Goal: Task Accomplishment & Management: Use online tool/utility

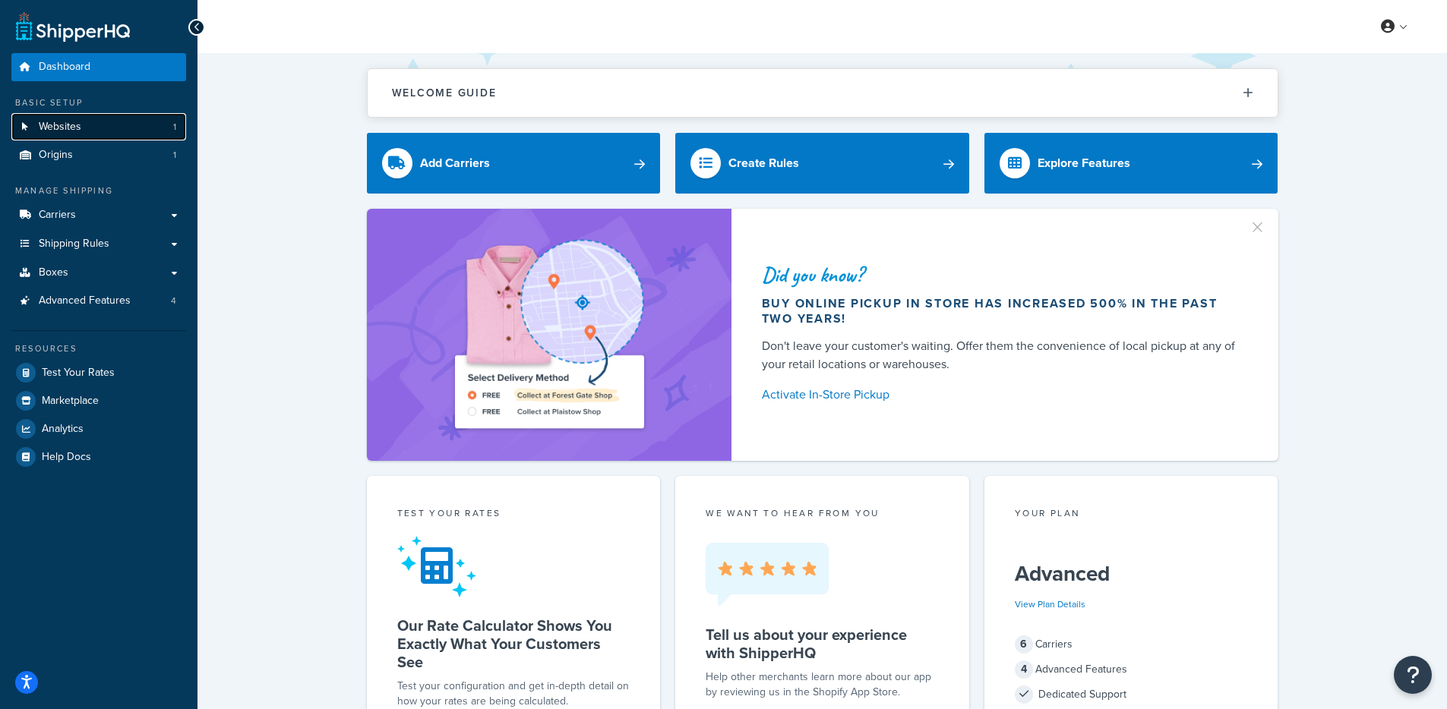
click at [77, 125] on span "Websites" at bounding box center [60, 127] width 43 height 13
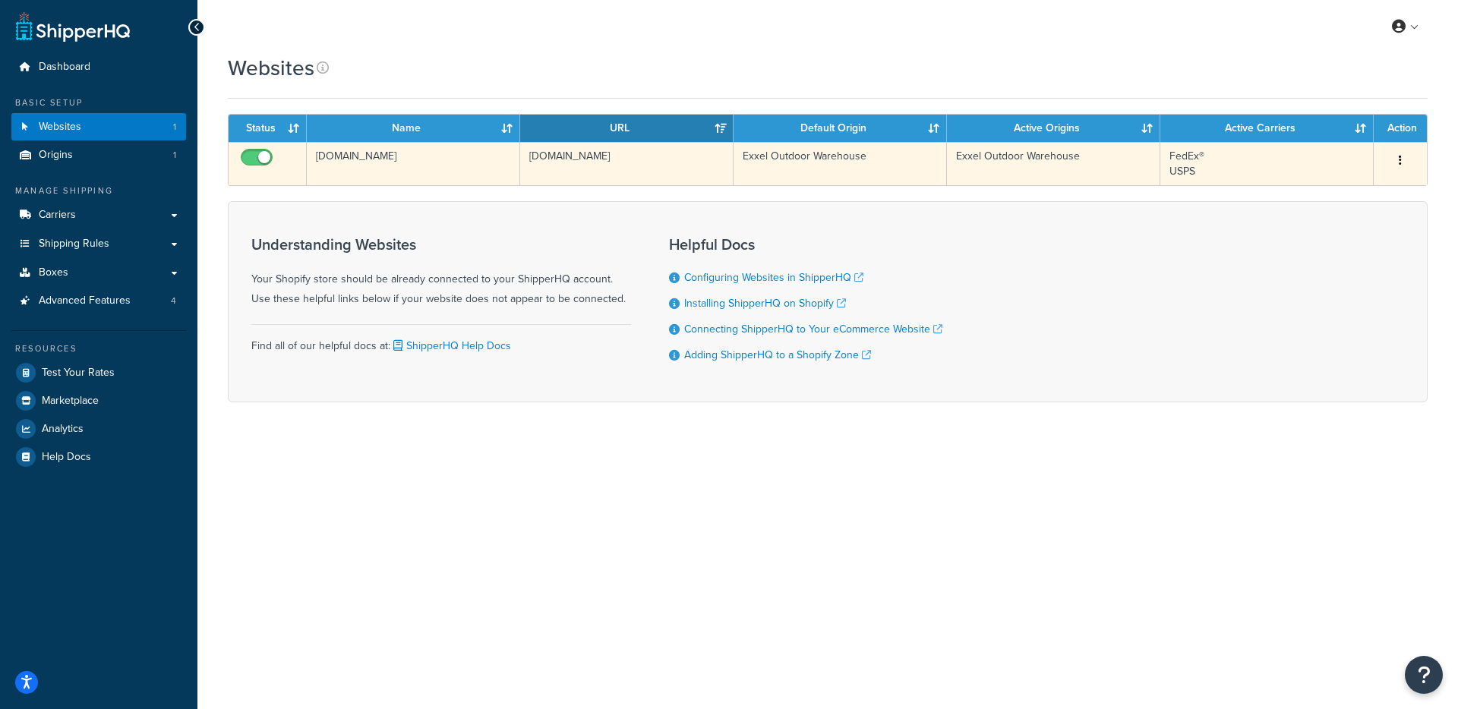
click at [525, 166] on td "h1dpcq-ih.myshopify.com" at bounding box center [626, 163] width 213 height 43
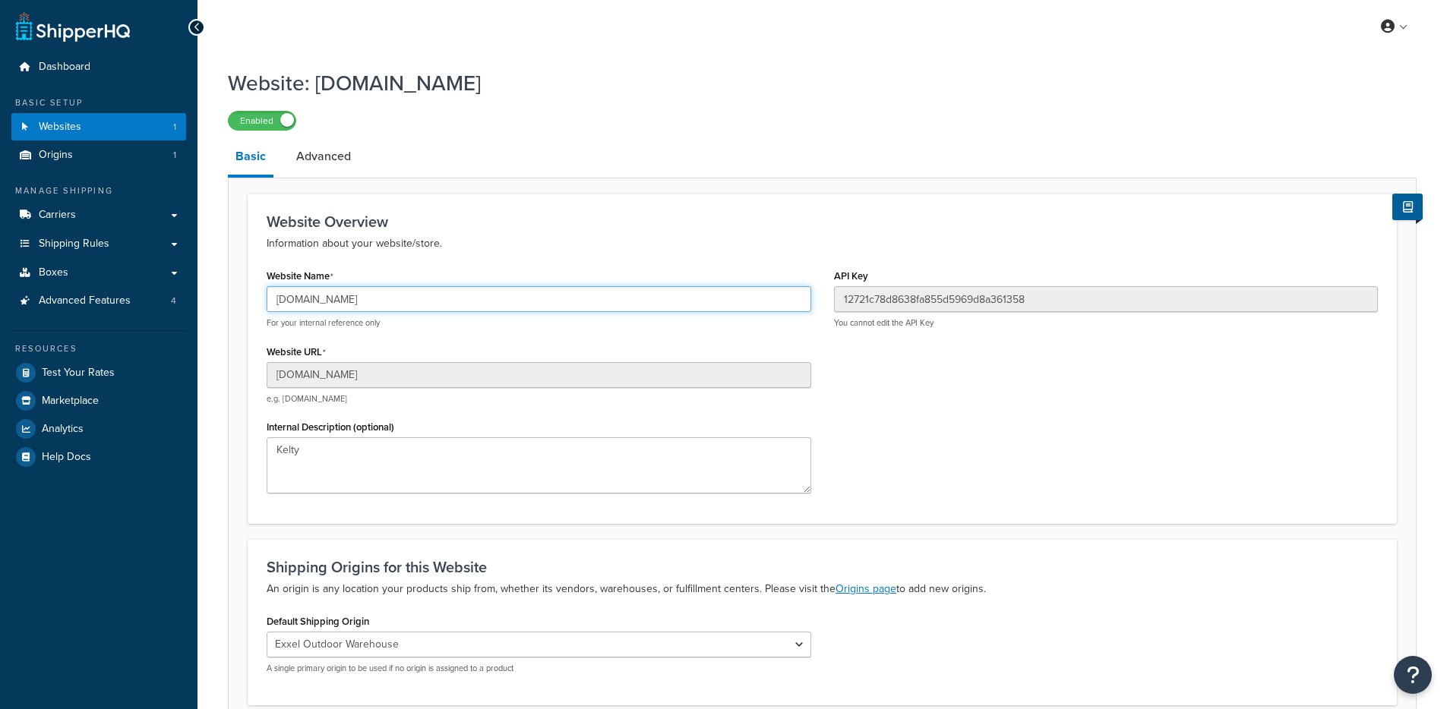
click at [458, 287] on input "[DOMAIN_NAME]" at bounding box center [539, 299] width 544 height 26
click at [459, 292] on input "h1dpcq-ih.myshopify.com" at bounding box center [539, 299] width 544 height 26
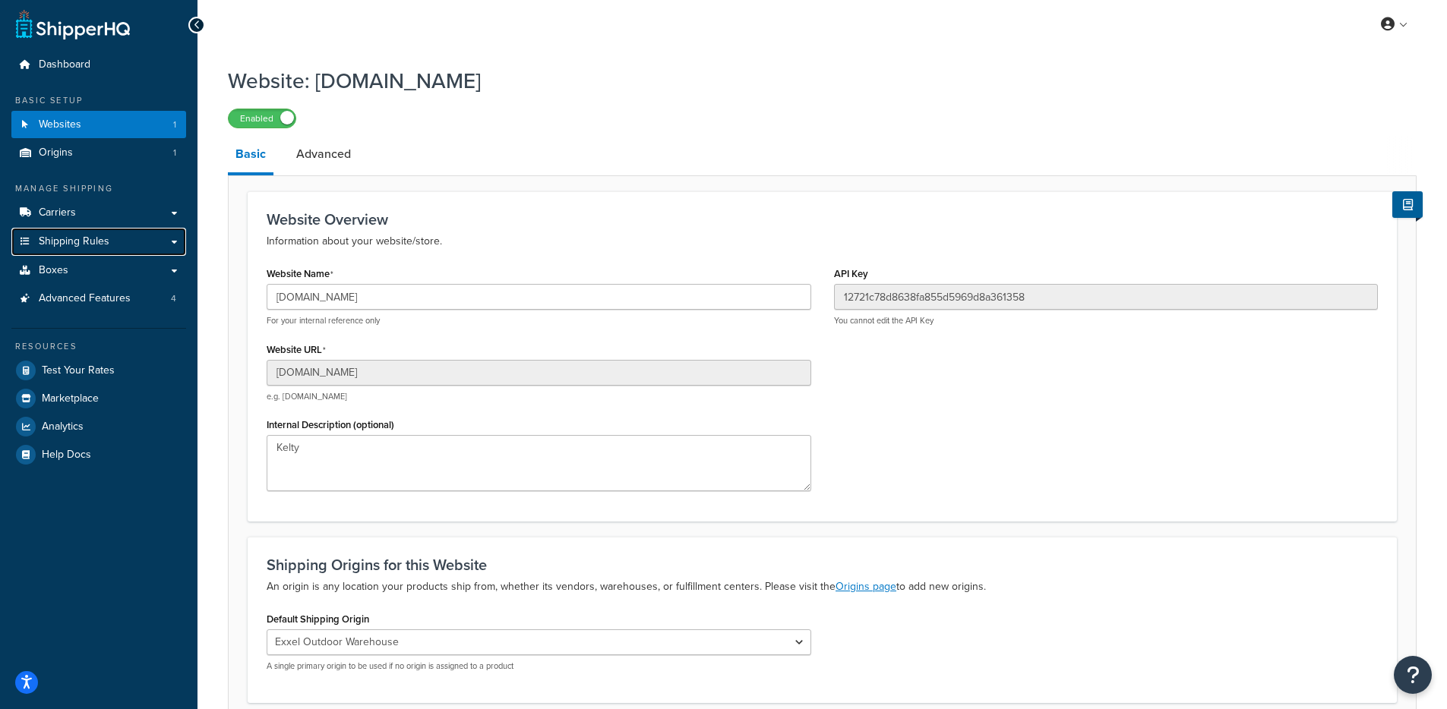
scroll to position [3, 0]
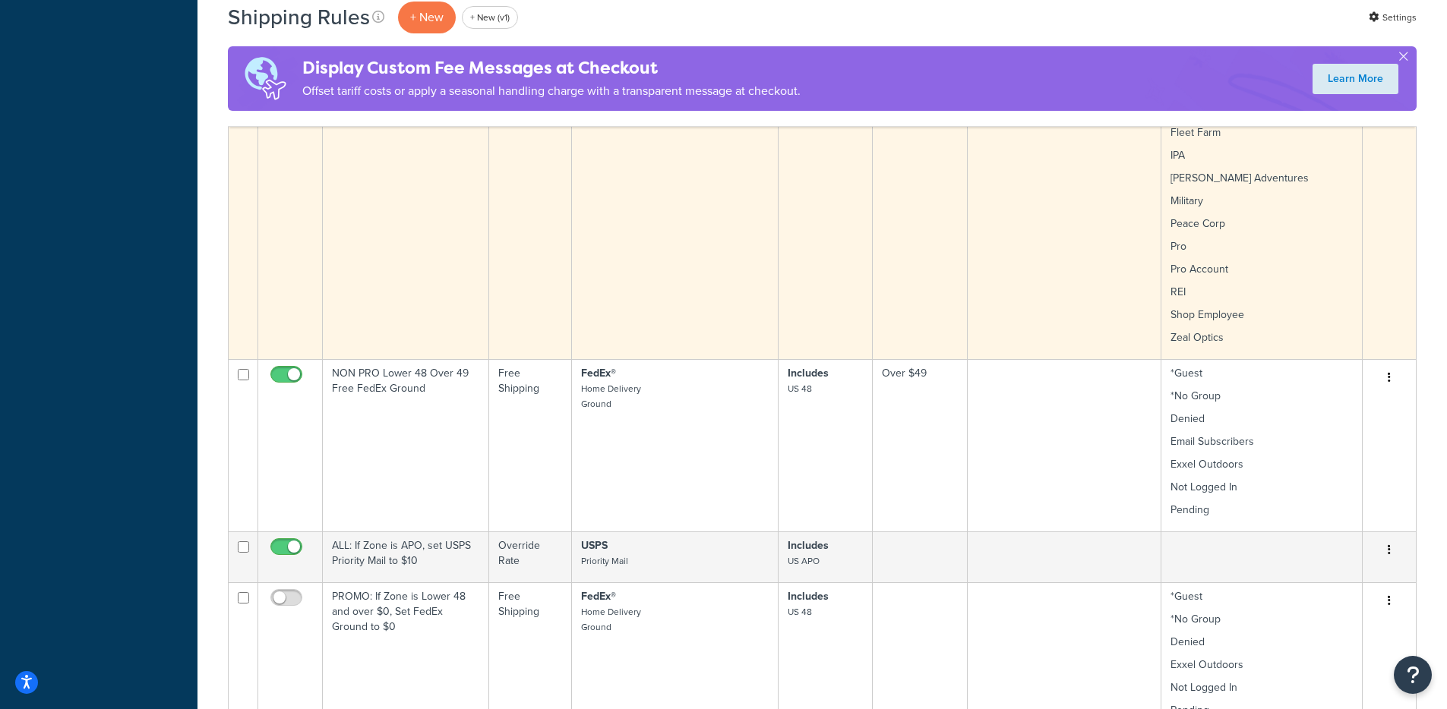
scroll to position [626, 0]
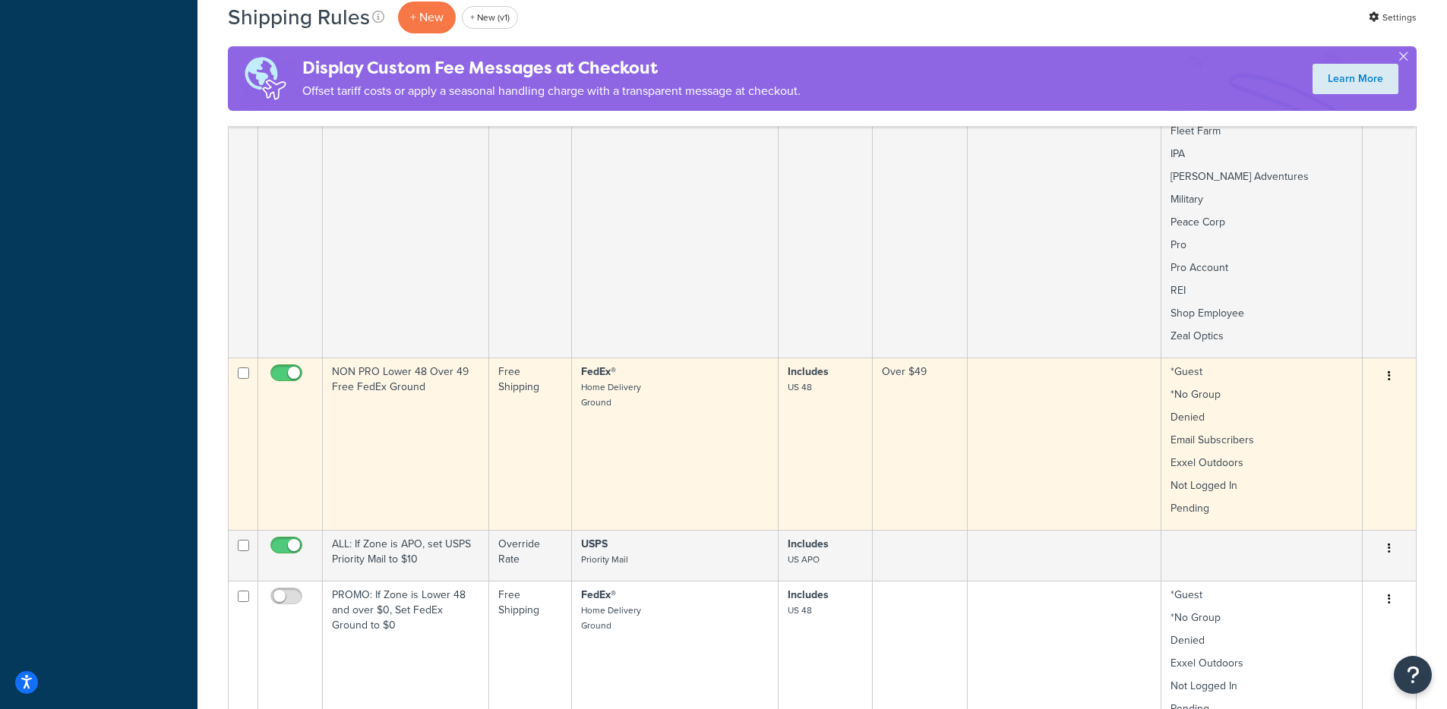
click at [421, 421] on td "NON PRO Lower 48 Over 49 Free FedEx Ground" at bounding box center [406, 444] width 166 height 172
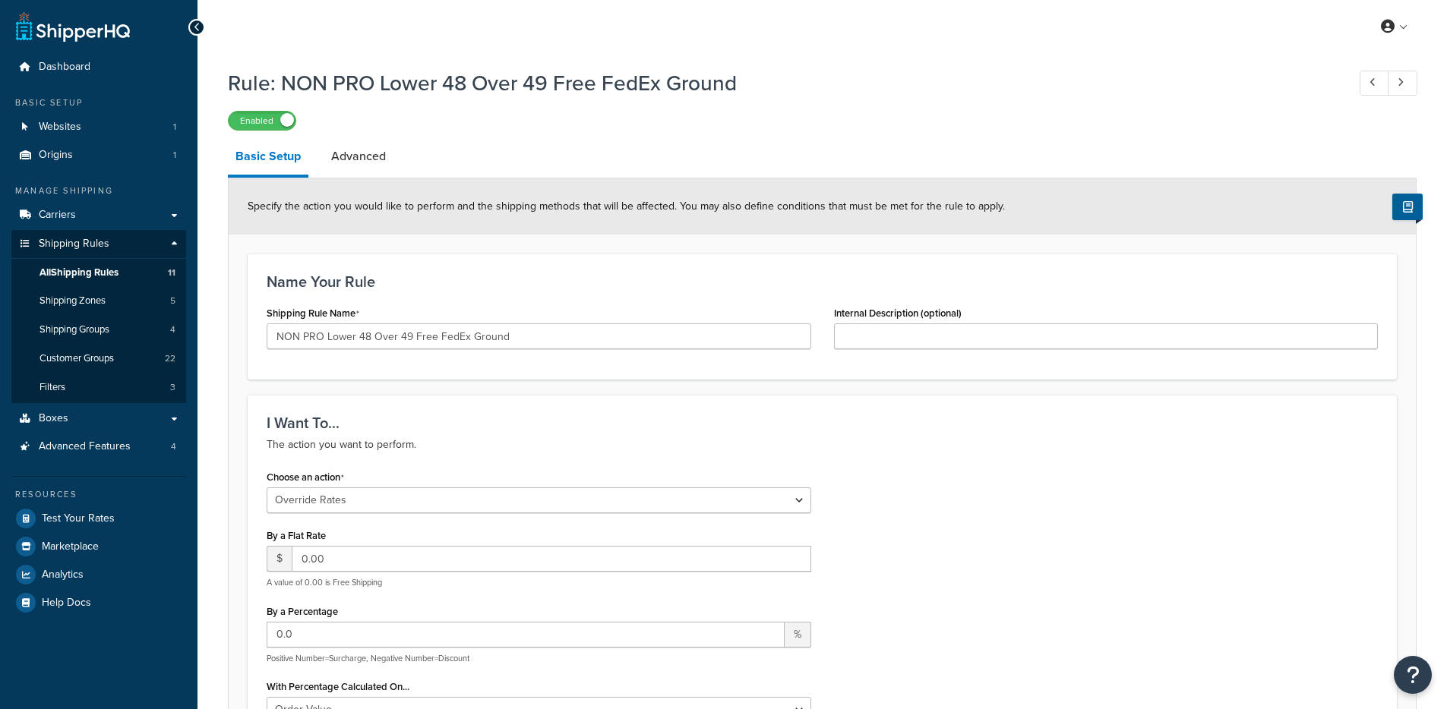
select select "OVERRIDE"
select select "LOCATION"
click at [118, 279] on link "All Shipping Rules 11" at bounding box center [98, 273] width 175 height 28
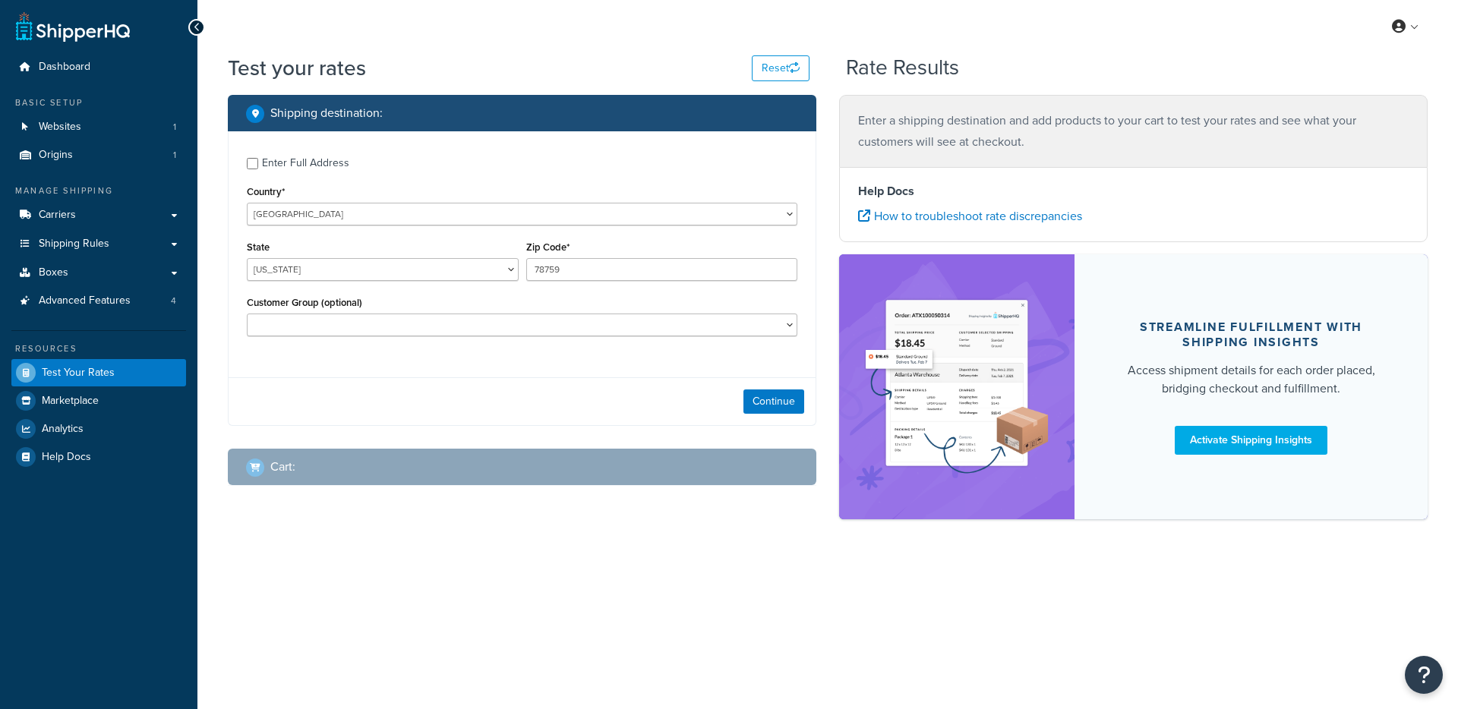
select select "[GEOGRAPHIC_DATA]"
checkbox input "true"
type input "91101"
select select "CA"
select select
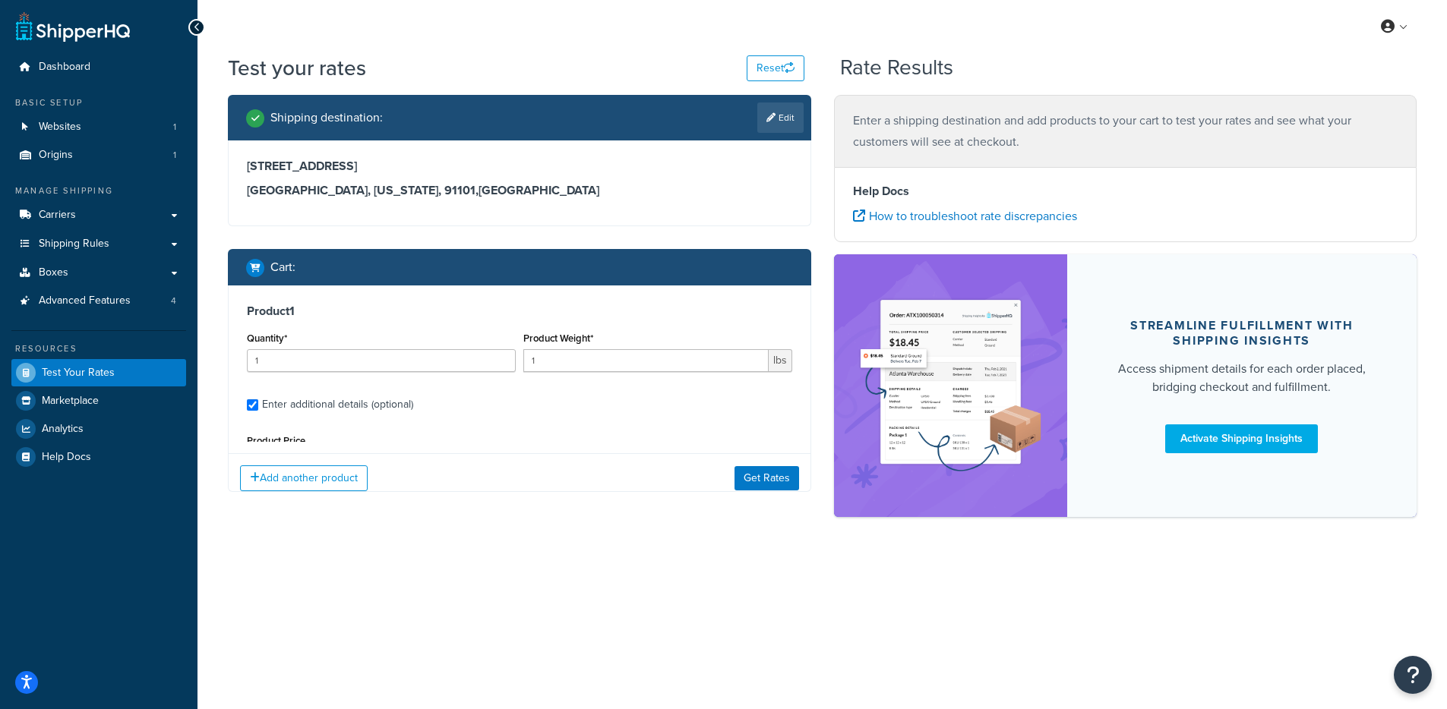
type input "0.5799"
type input "4.95"
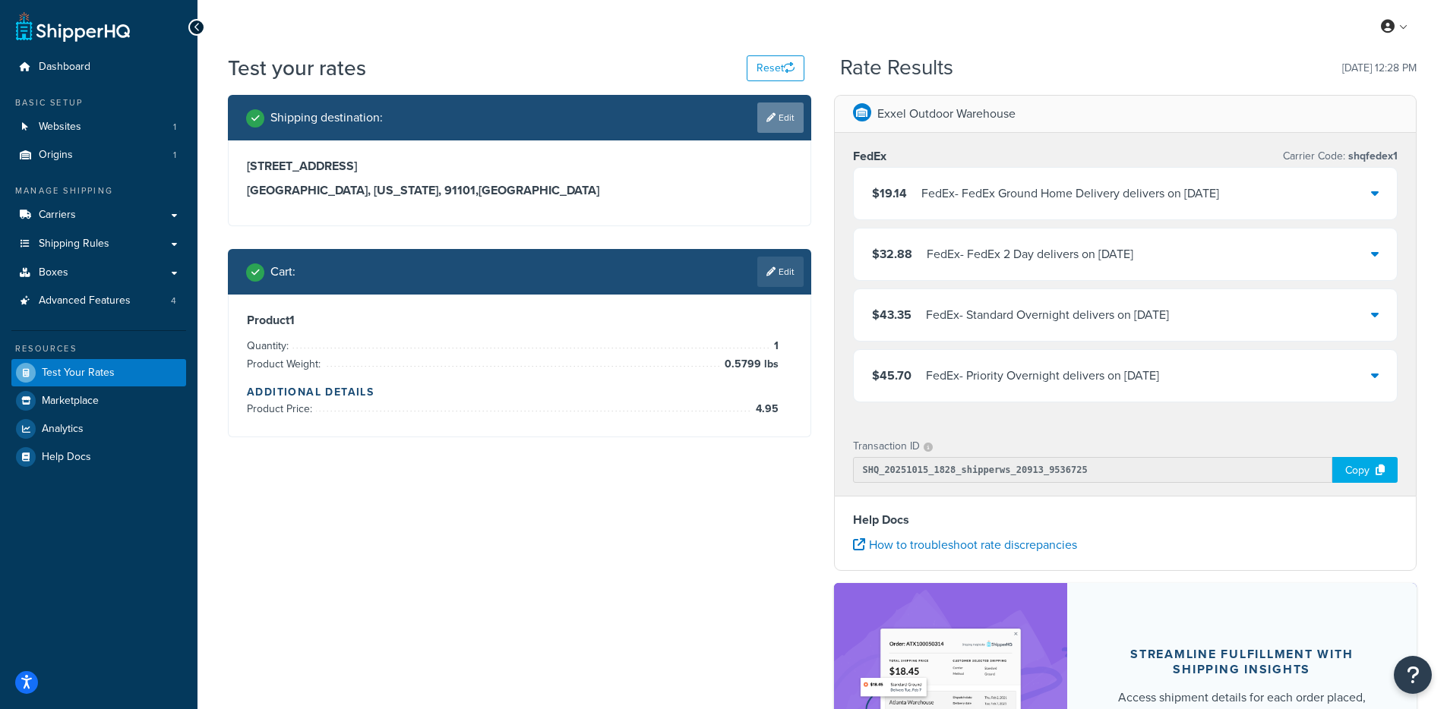
click at [772, 128] on link "Edit" at bounding box center [780, 118] width 46 height 30
select select "CA"
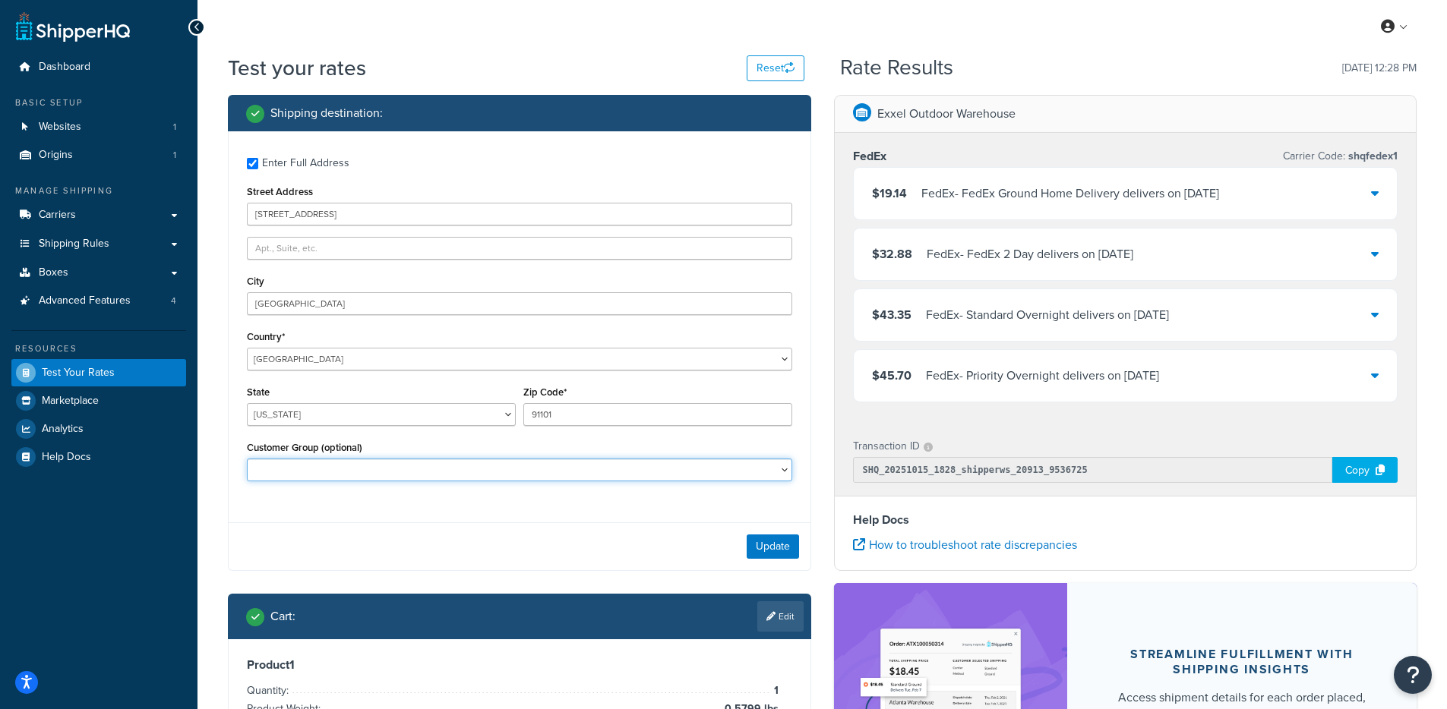
click at [497, 472] on select "*Guest *No Group *Pending Avery Denied Email Subscribers ExpertVoice Pro Exxel …" at bounding box center [519, 470] width 545 height 23
select select "Not Logged In"
click at [247, 460] on select "*Guest *No Group *Pending Avery Denied Email Subscribers ExpertVoice Pro Exxel …" at bounding box center [519, 470] width 545 height 23
click at [781, 542] on button "Update" at bounding box center [772, 547] width 52 height 24
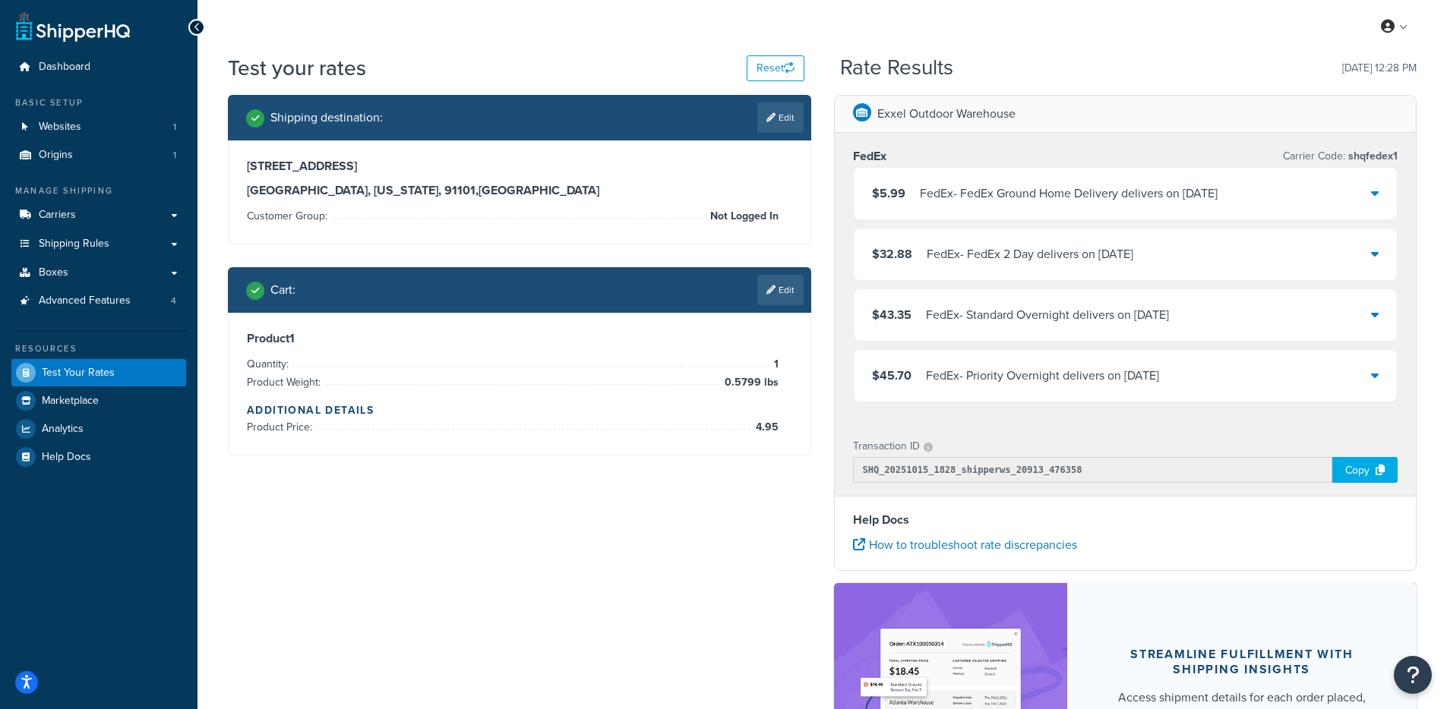
click at [1004, 196] on div "FedEx - FedEx Ground Home Delivery delivers on 10/20/2025" at bounding box center [1069, 193] width 298 height 21
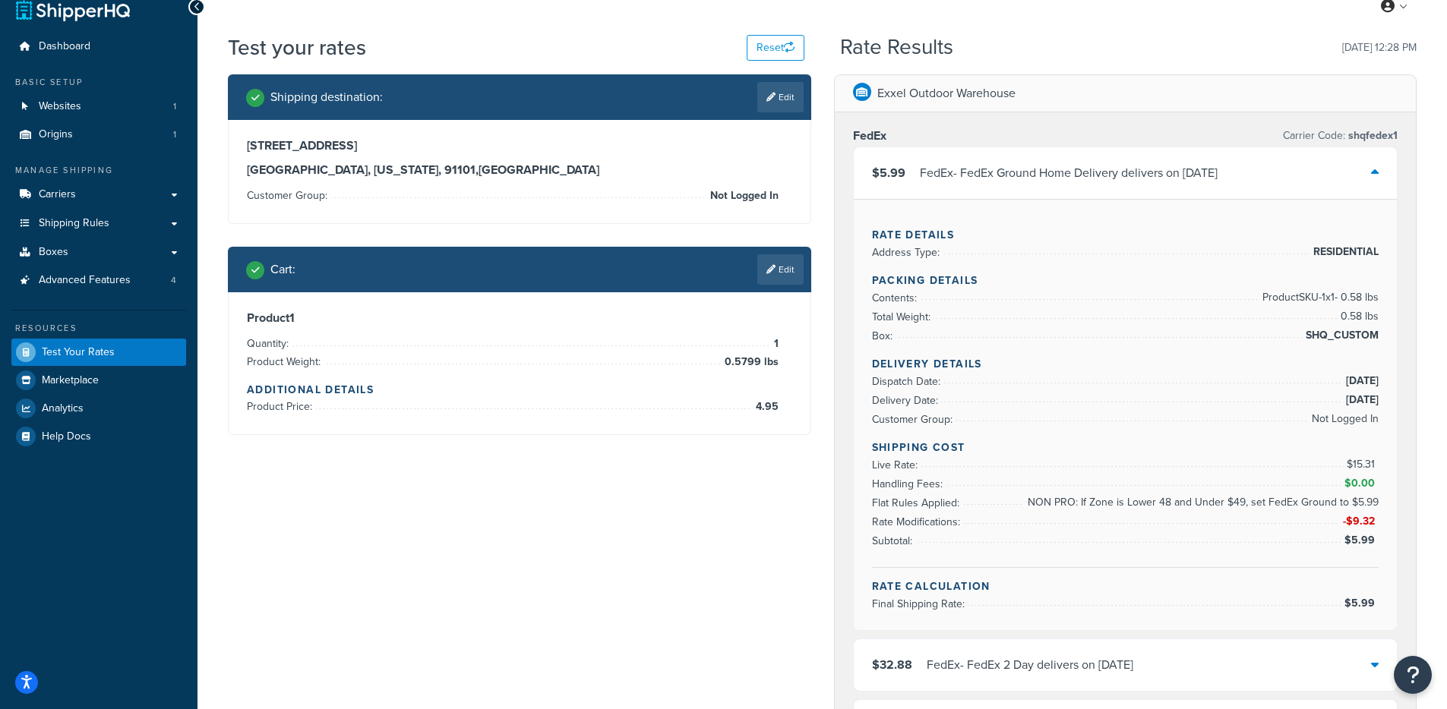
scroll to position [33, 0]
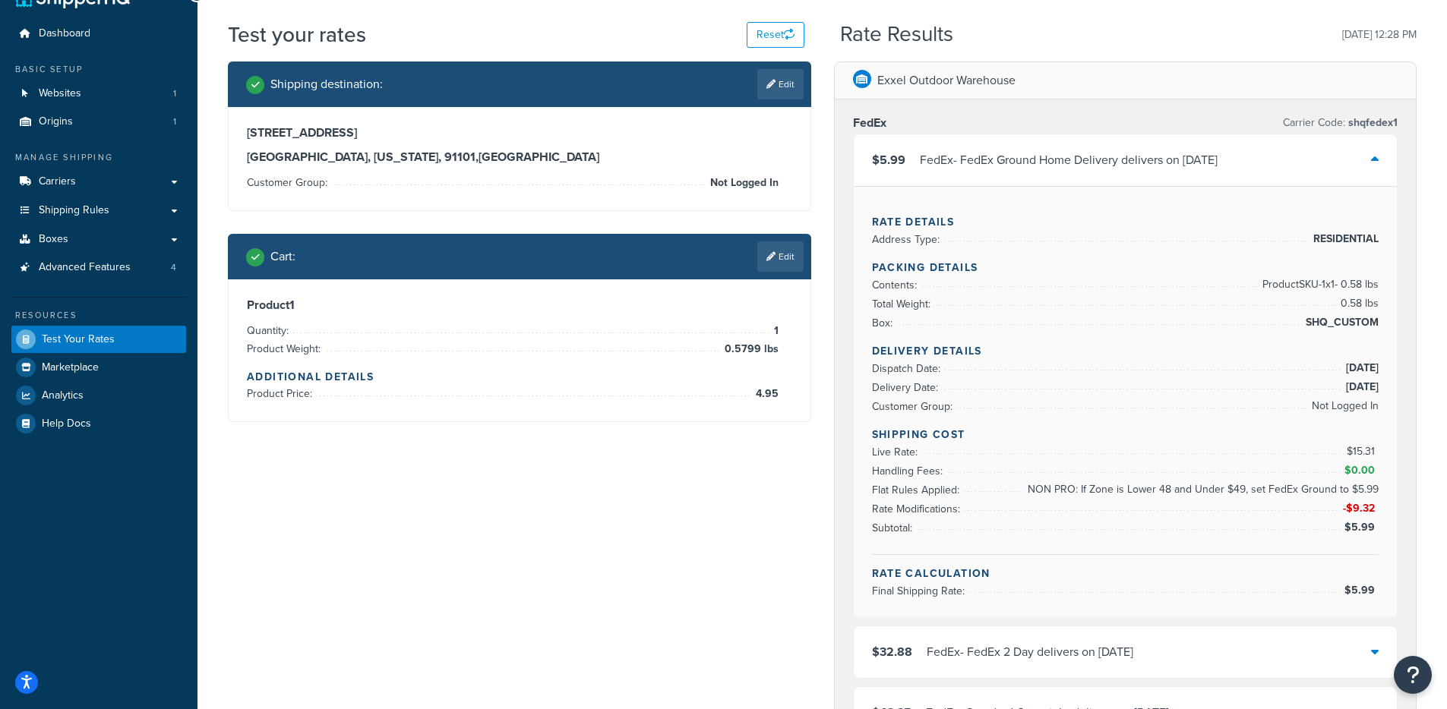
click at [774, 99] on div "Shipping destination : Edit" at bounding box center [519, 85] width 583 height 46
click at [777, 94] on link "Edit" at bounding box center [780, 84] width 46 height 30
select select "CA"
select select "Not Logged In"
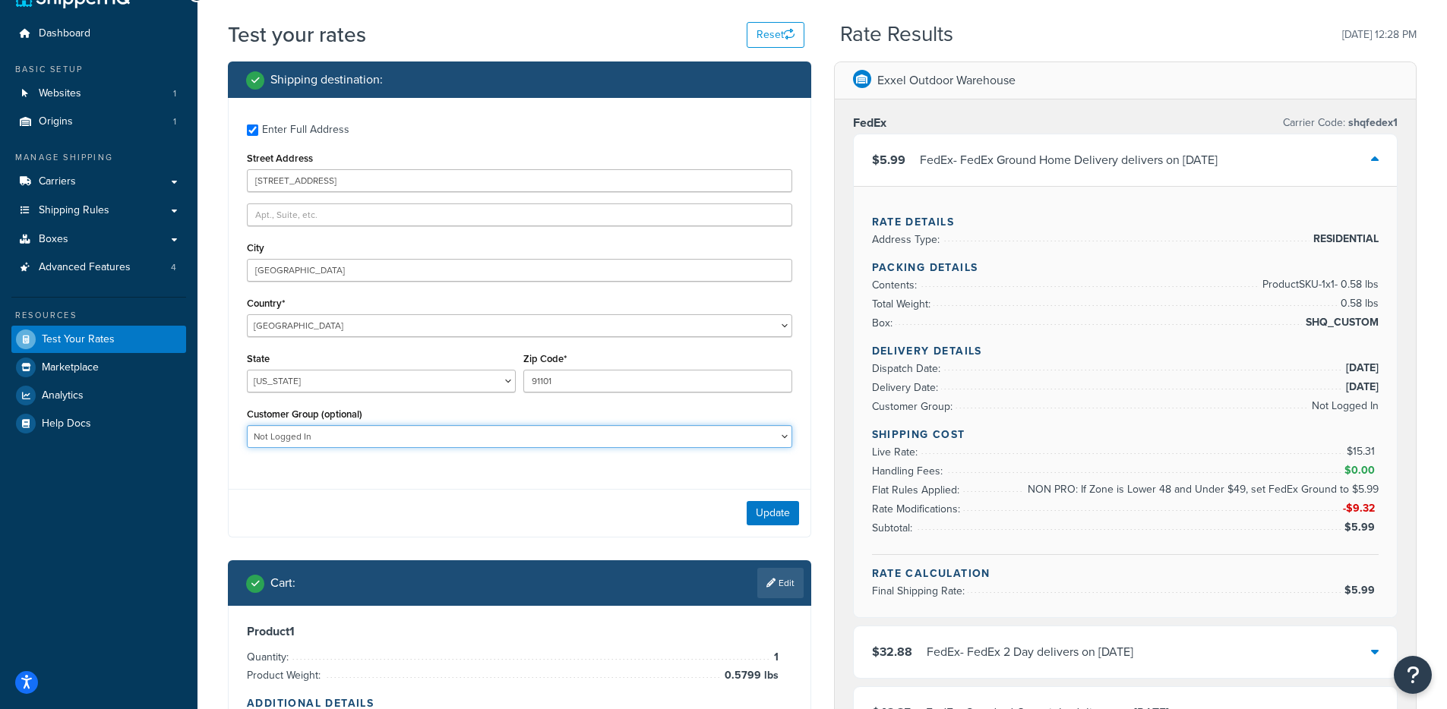
click at [535, 440] on select "*Guest *No Group *Pending Avery Denied Email Subscribers ExpertVoice Pro Exxel …" at bounding box center [519, 436] width 545 height 23
select select
click at [247, 427] on select "*Guest *No Group *Pending Avery Denied Email Subscribers ExpertVoice Pro Exxel …" at bounding box center [519, 436] width 545 height 23
click at [797, 522] on button "Update" at bounding box center [772, 513] width 52 height 24
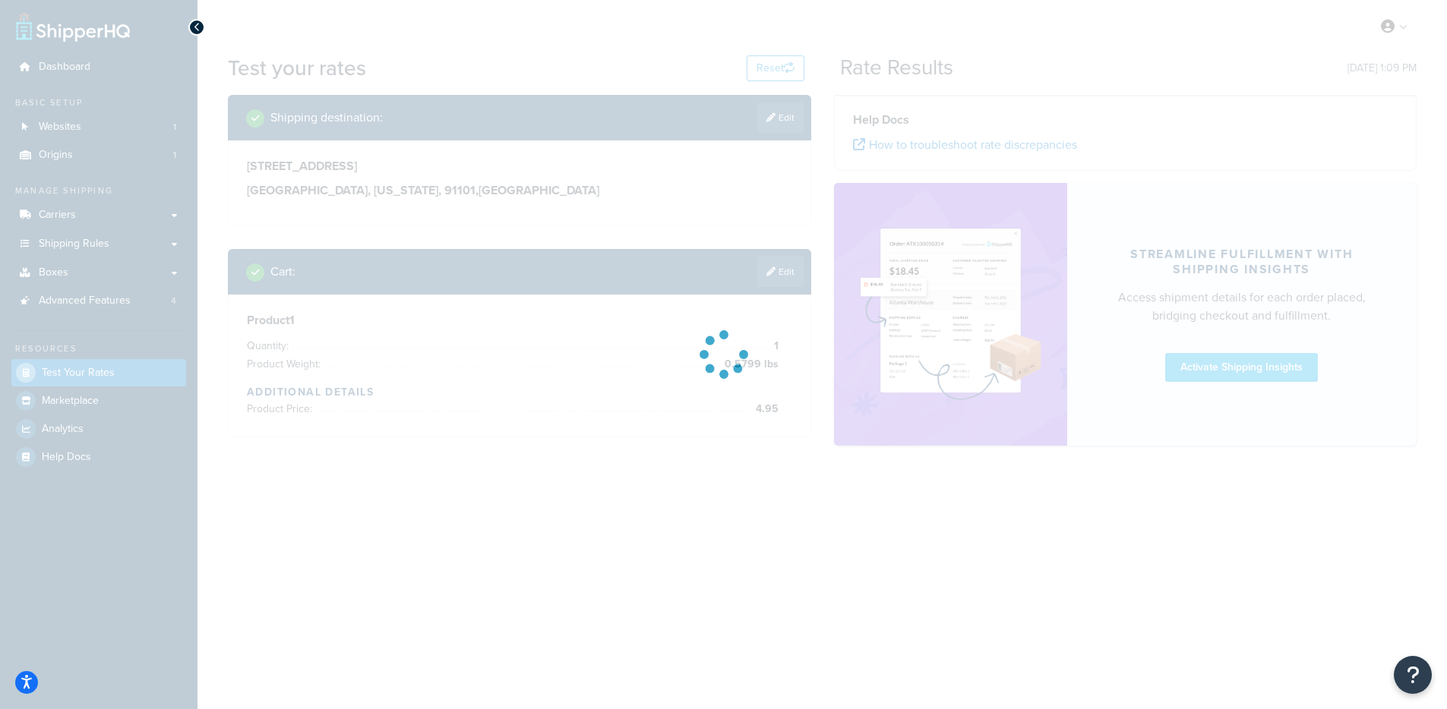
scroll to position [0, 0]
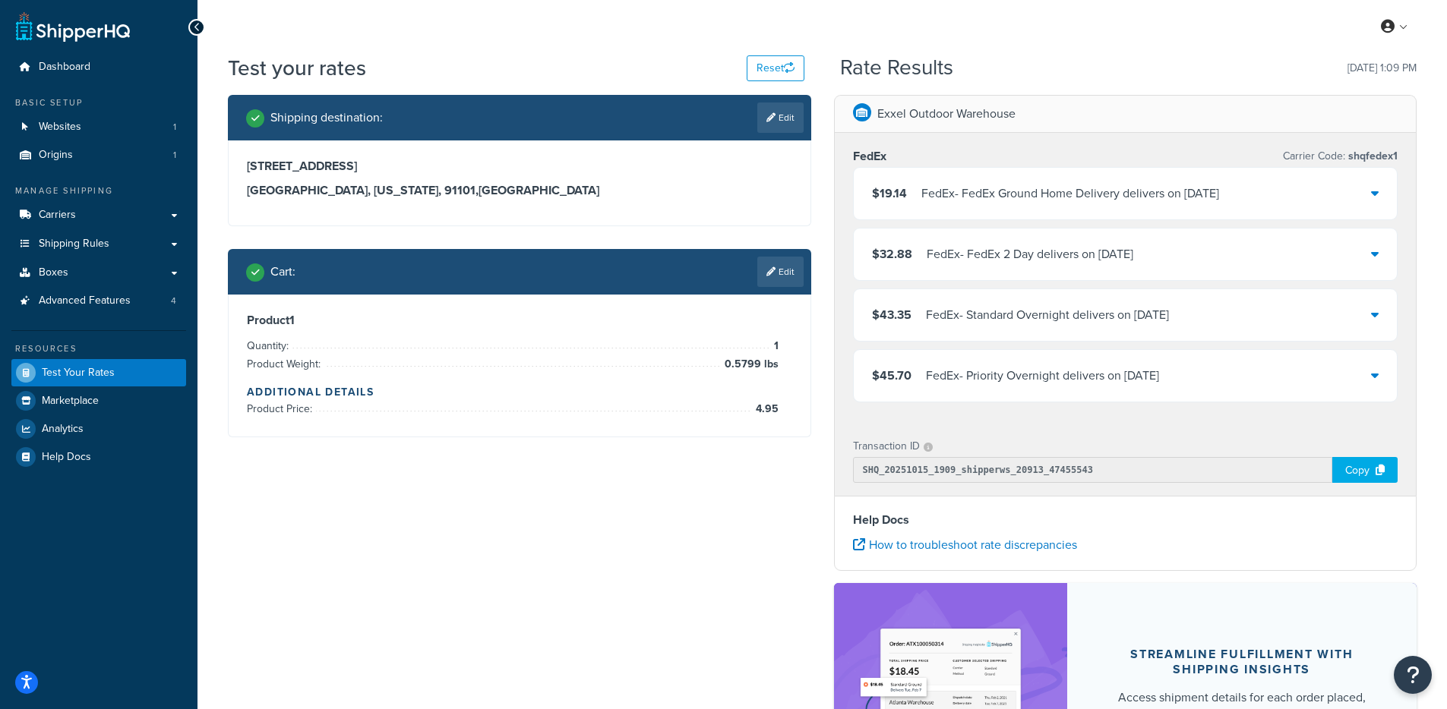
click at [900, 185] on span "$19.14" at bounding box center [889, 193] width 35 height 17
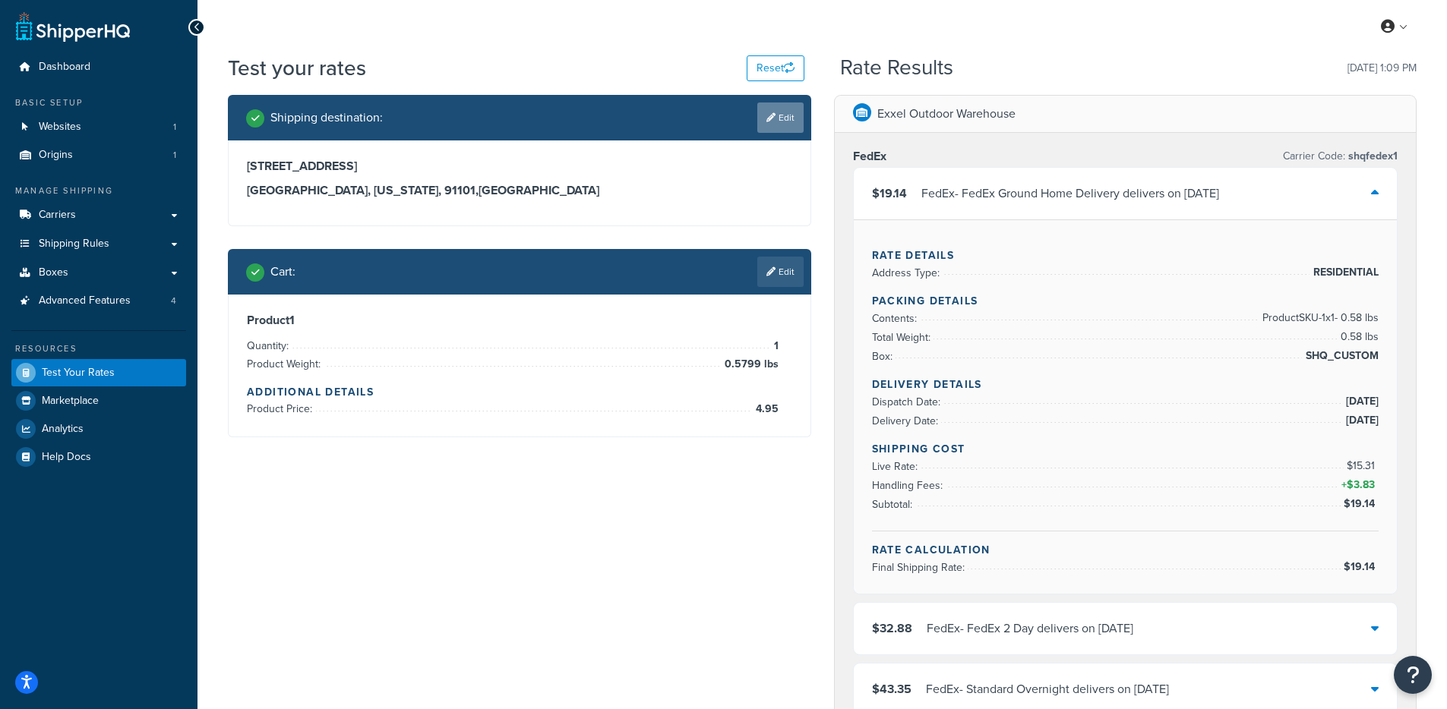
click at [778, 128] on link "Edit" at bounding box center [780, 118] width 46 height 30
select select "CA"
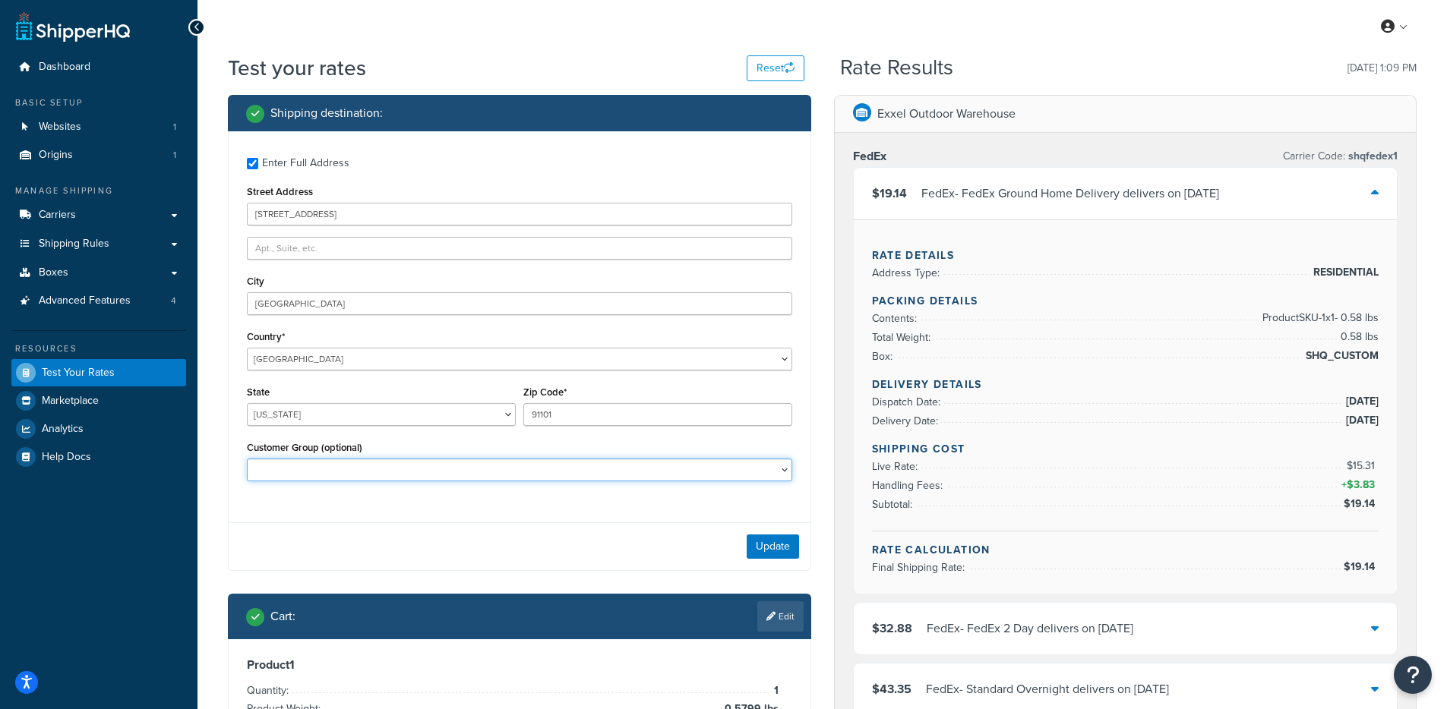
click at [434, 472] on select "*Guest *No Group *Pending Avery Denied Email Subscribers ExpertVoice Pro Exxel …" at bounding box center [519, 470] width 545 height 23
select select "Not Logged In"
click at [247, 460] on select "*Guest *No Group *Pending Avery Denied Email Subscribers ExpertVoice Pro Exxel …" at bounding box center [519, 470] width 545 height 23
click at [752, 545] on button "Update" at bounding box center [772, 547] width 52 height 24
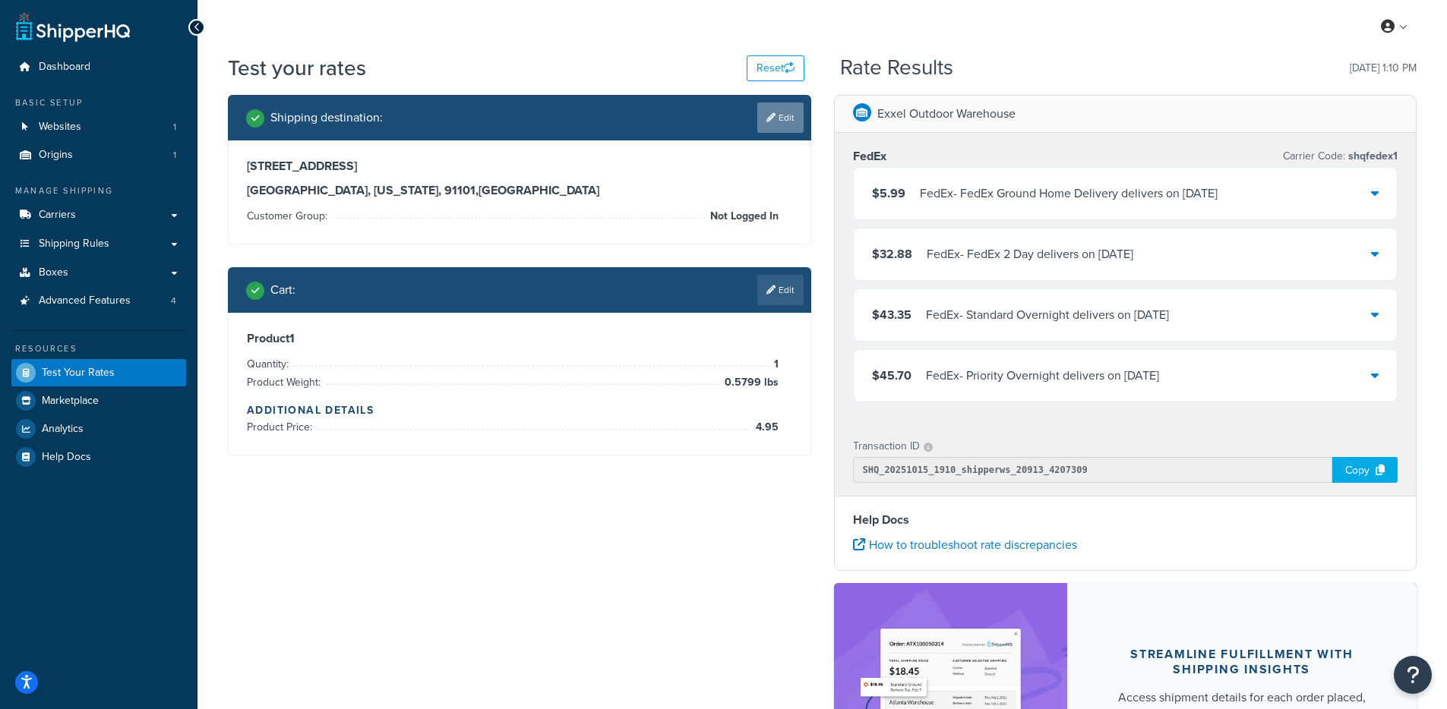
click at [802, 118] on link "Edit" at bounding box center [780, 118] width 46 height 30
select select "CA"
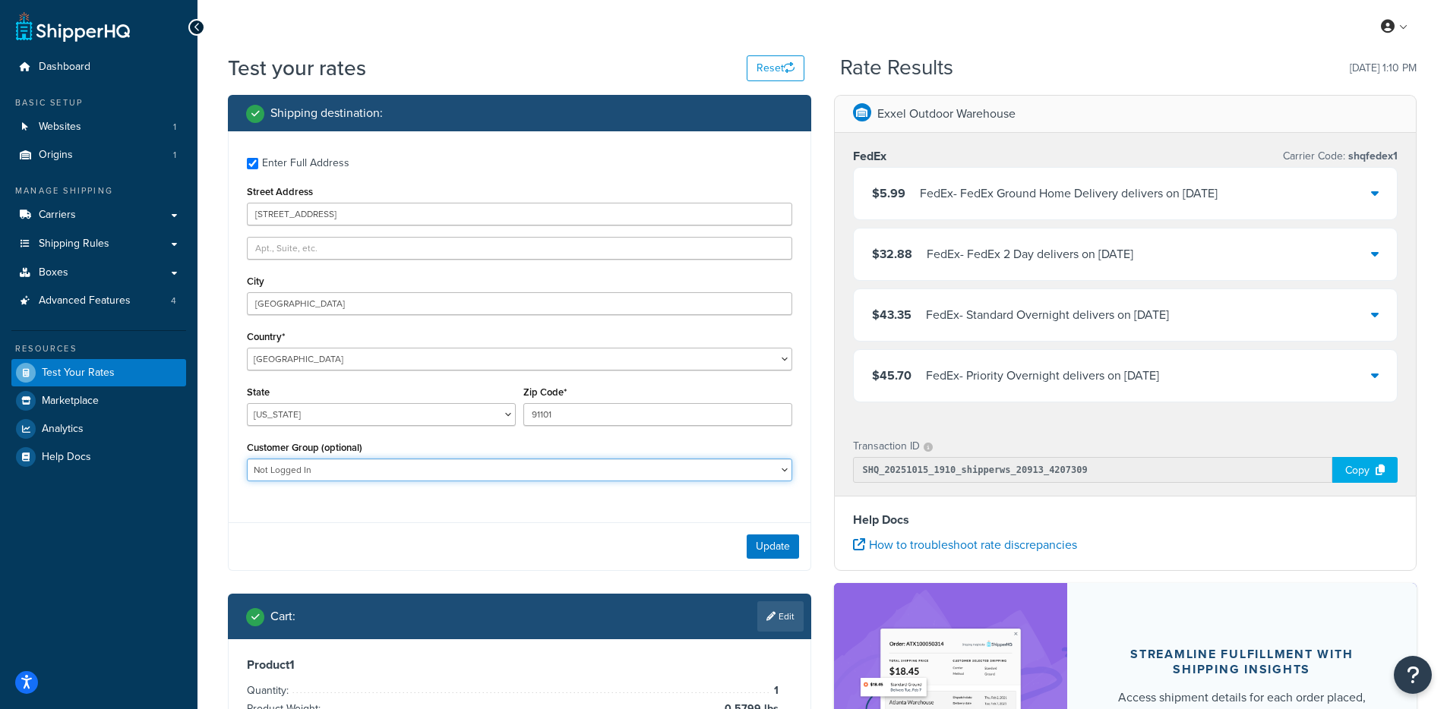
click at [459, 481] on select "*Guest *No Group *Pending Avery Denied Email Subscribers ExpertVoice Pro Exxel …" at bounding box center [519, 470] width 545 height 23
select select "Pro Account"
click at [247, 460] on select "*Guest *No Group *Pending Avery Denied Email Subscribers ExpertVoice Pro Exxel …" at bounding box center [519, 470] width 545 height 23
click at [801, 538] on div "Update" at bounding box center [520, 546] width 582 height 48
click at [792, 543] on button "Update" at bounding box center [772, 547] width 52 height 24
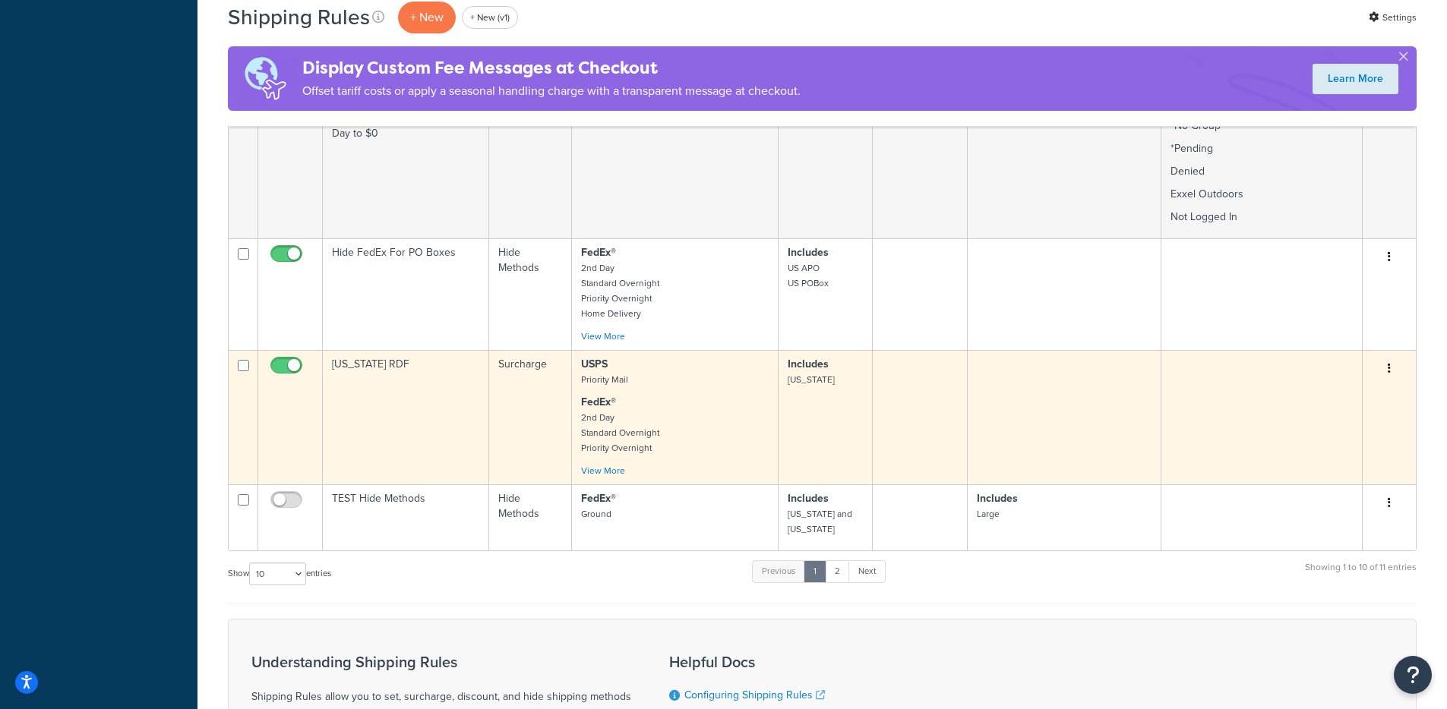
scroll to position [1274, 0]
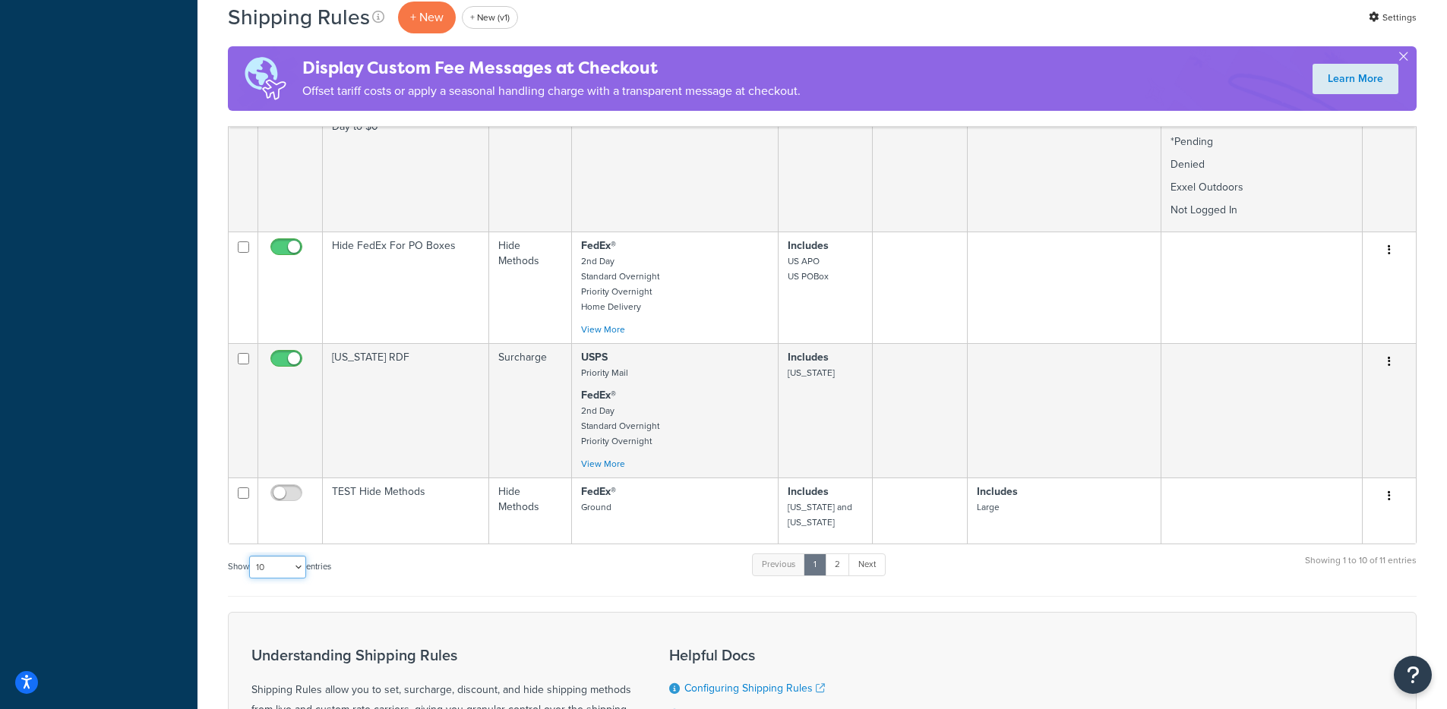
click at [271, 560] on select "10 15 25 50 100 1000" at bounding box center [277, 567] width 57 height 23
select select "1000"
click at [251, 556] on select "10 15 25 50 100 1000" at bounding box center [277, 567] width 57 height 23
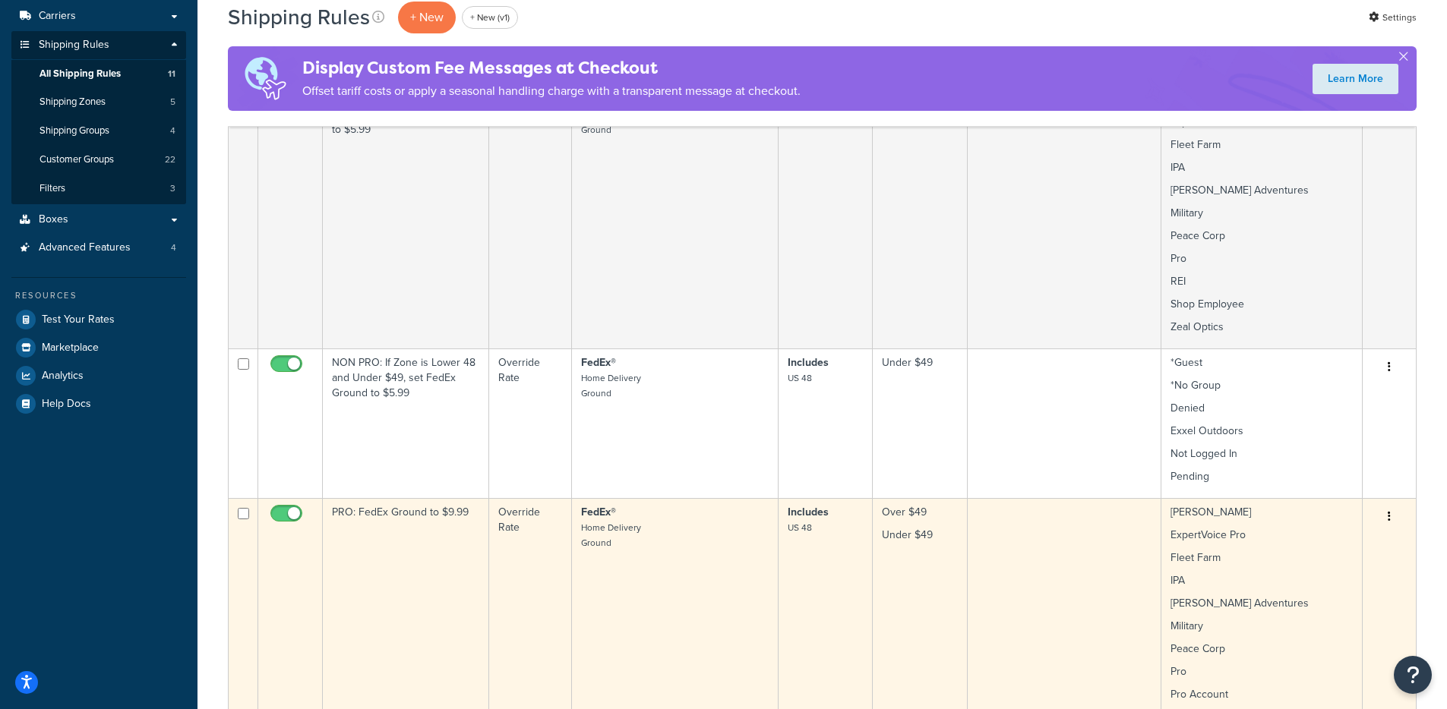
scroll to position [195, 0]
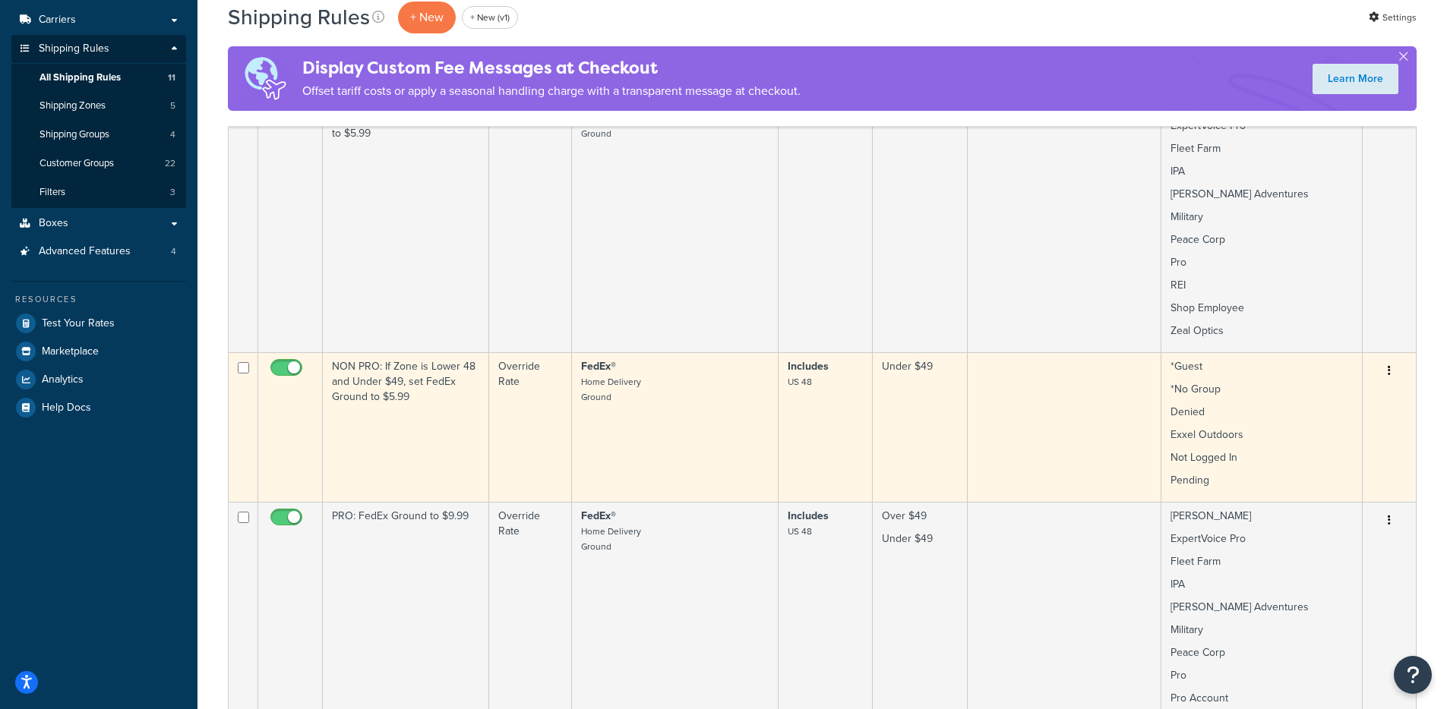
click at [435, 397] on td "NON PRO: If Zone is Lower 48 and Under $49, set FedEx Ground to $5.99" at bounding box center [406, 427] width 166 height 150
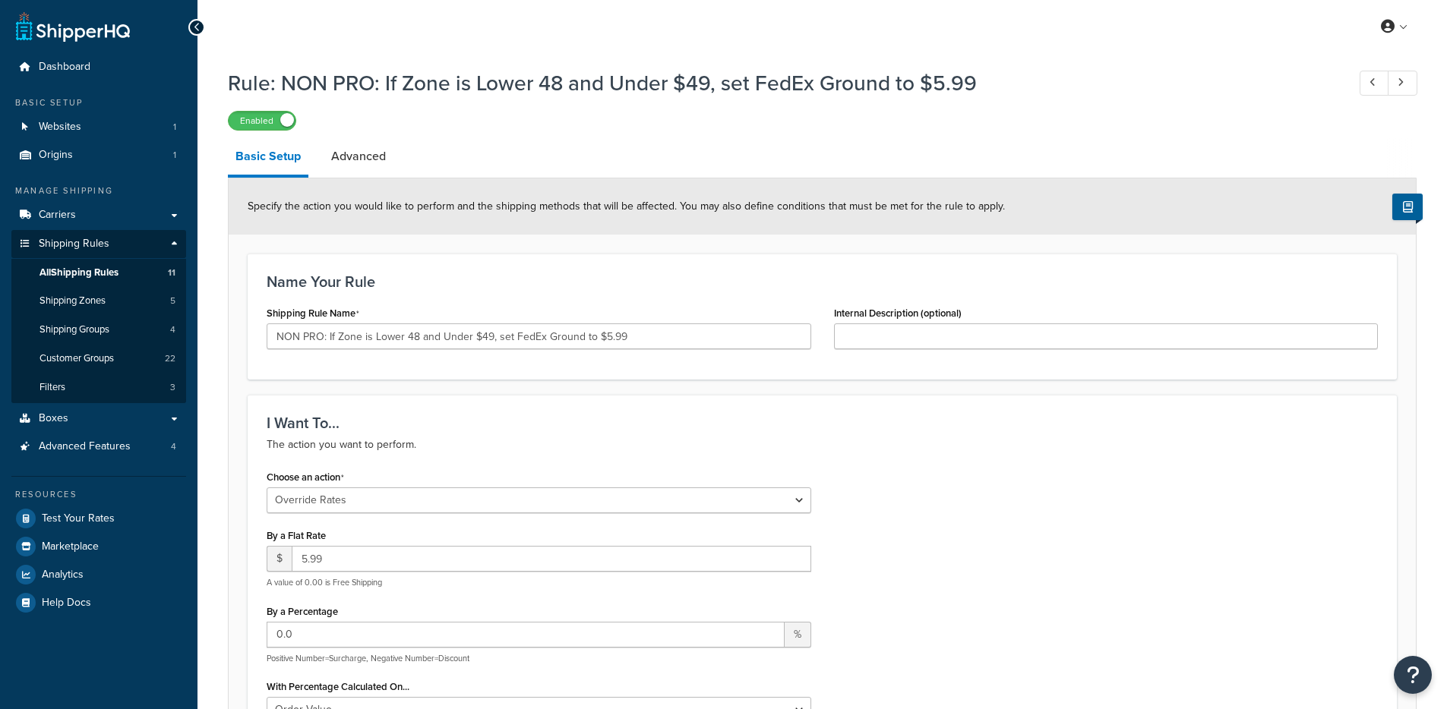
select select "OVERRIDE"
select select "LOCATION"
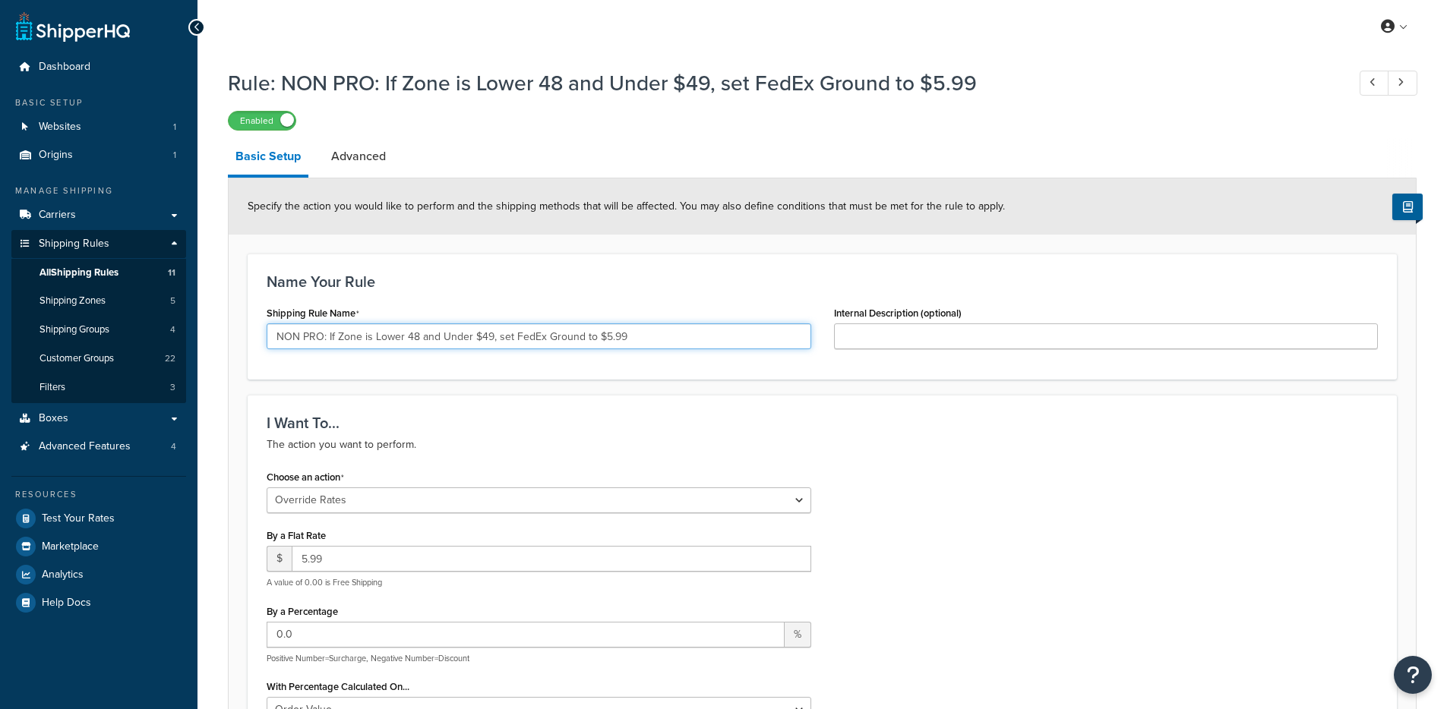
click at [476, 337] on input "NON PRO: If Zone is Lower 48 and Under $49, set FedEx Ground to $5.99" at bounding box center [539, 336] width 544 height 26
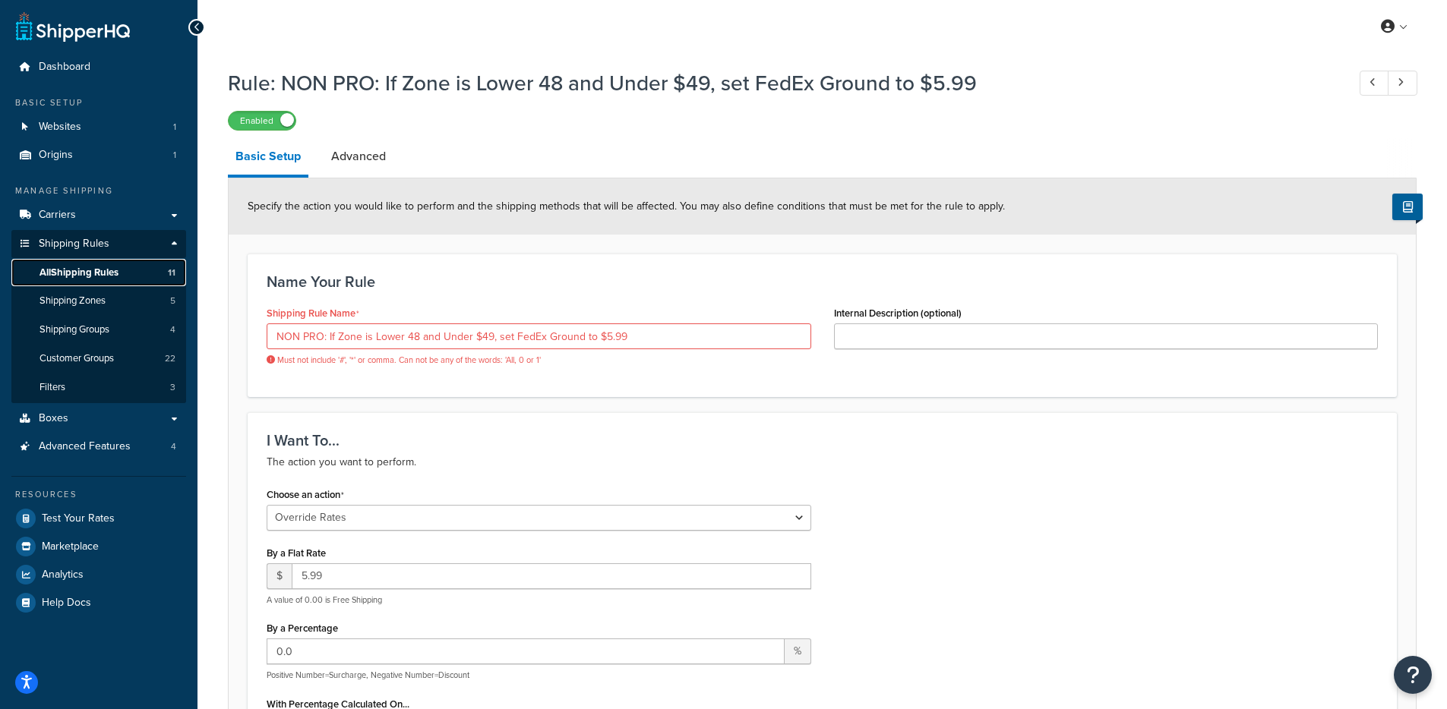
click at [64, 284] on link "All Shipping Rules 11" at bounding box center [98, 273] width 175 height 28
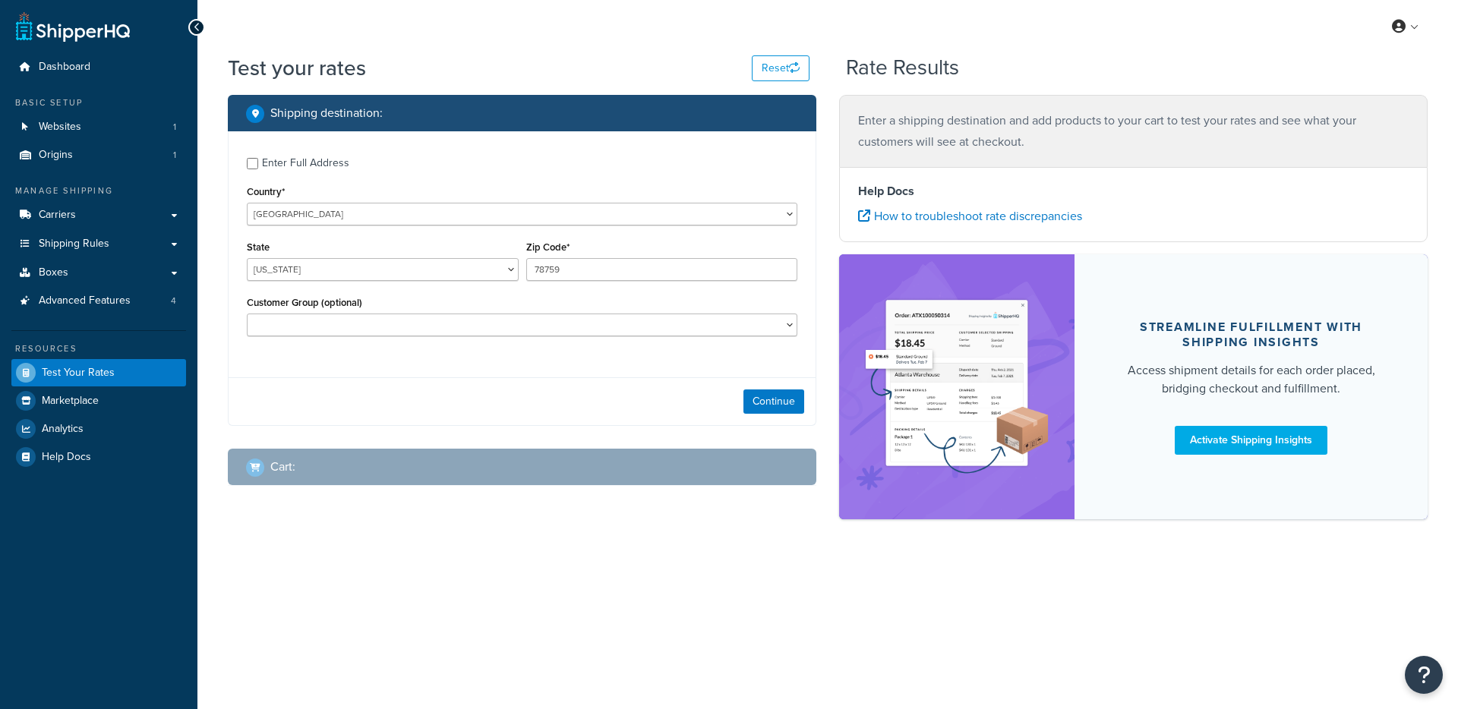
select select "[GEOGRAPHIC_DATA]"
checkbox input "true"
type input "94117"
select select "CA"
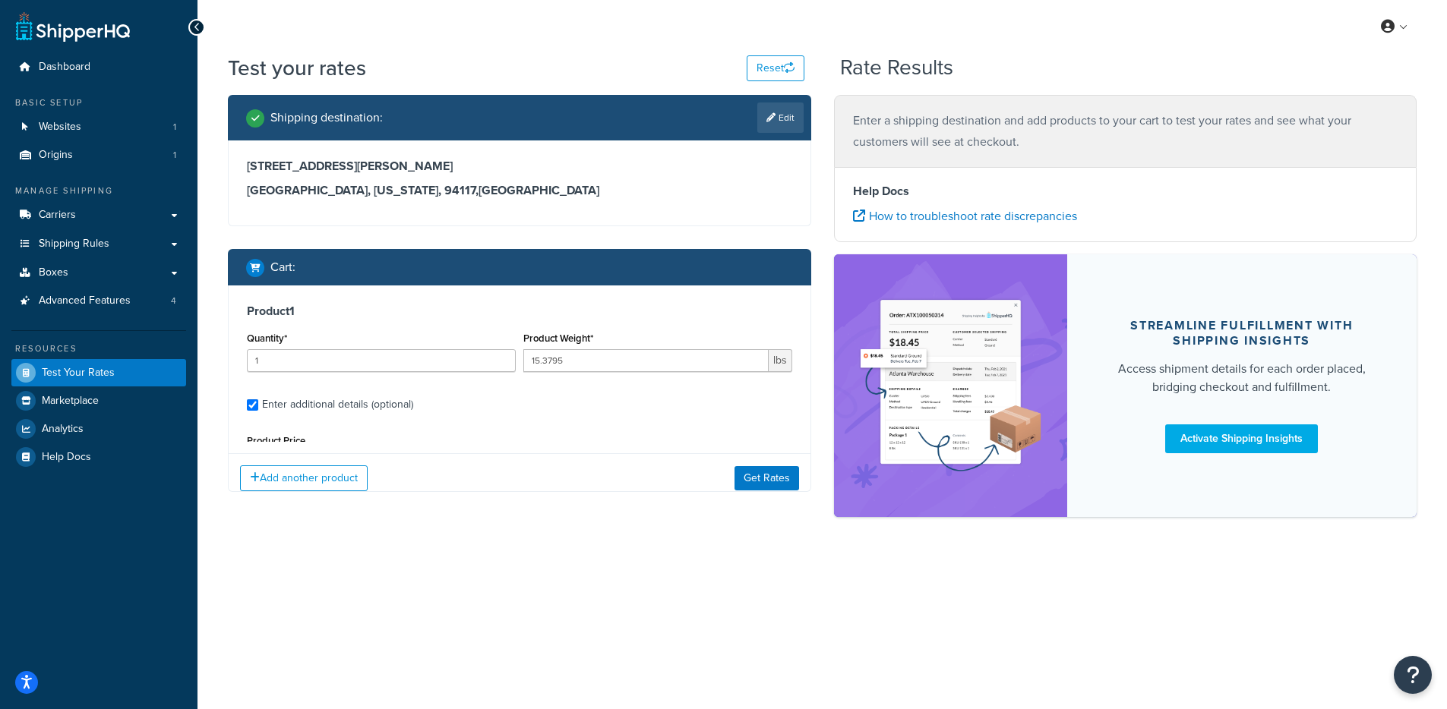
scroll to position [144, 0]
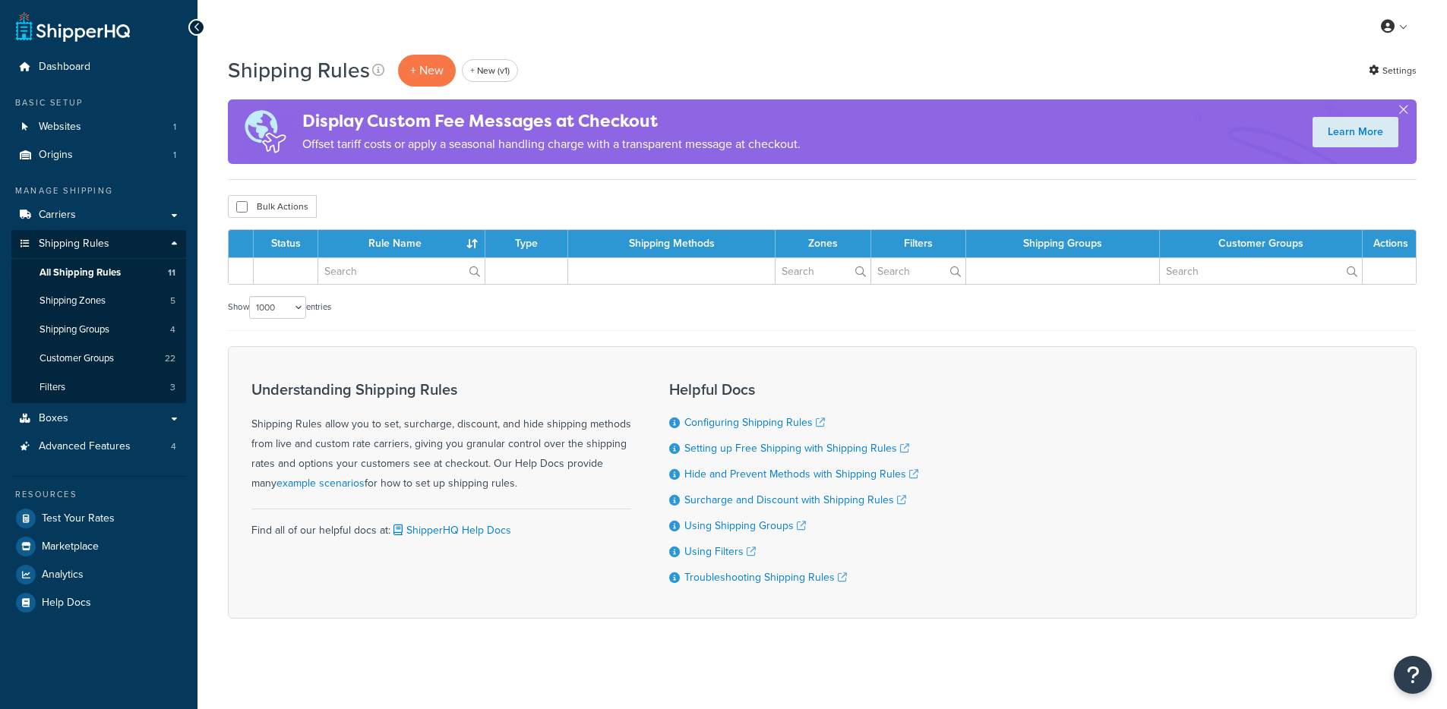
select select "1000"
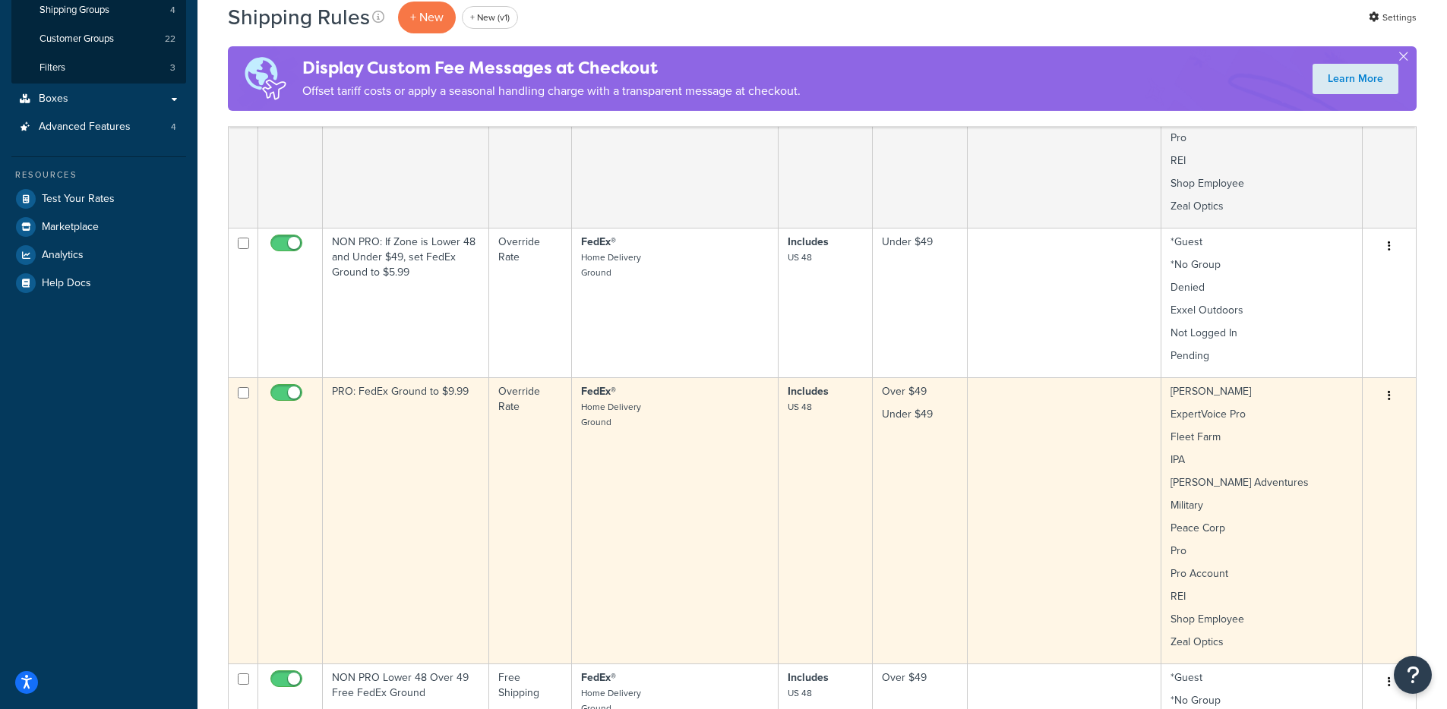
scroll to position [320, 0]
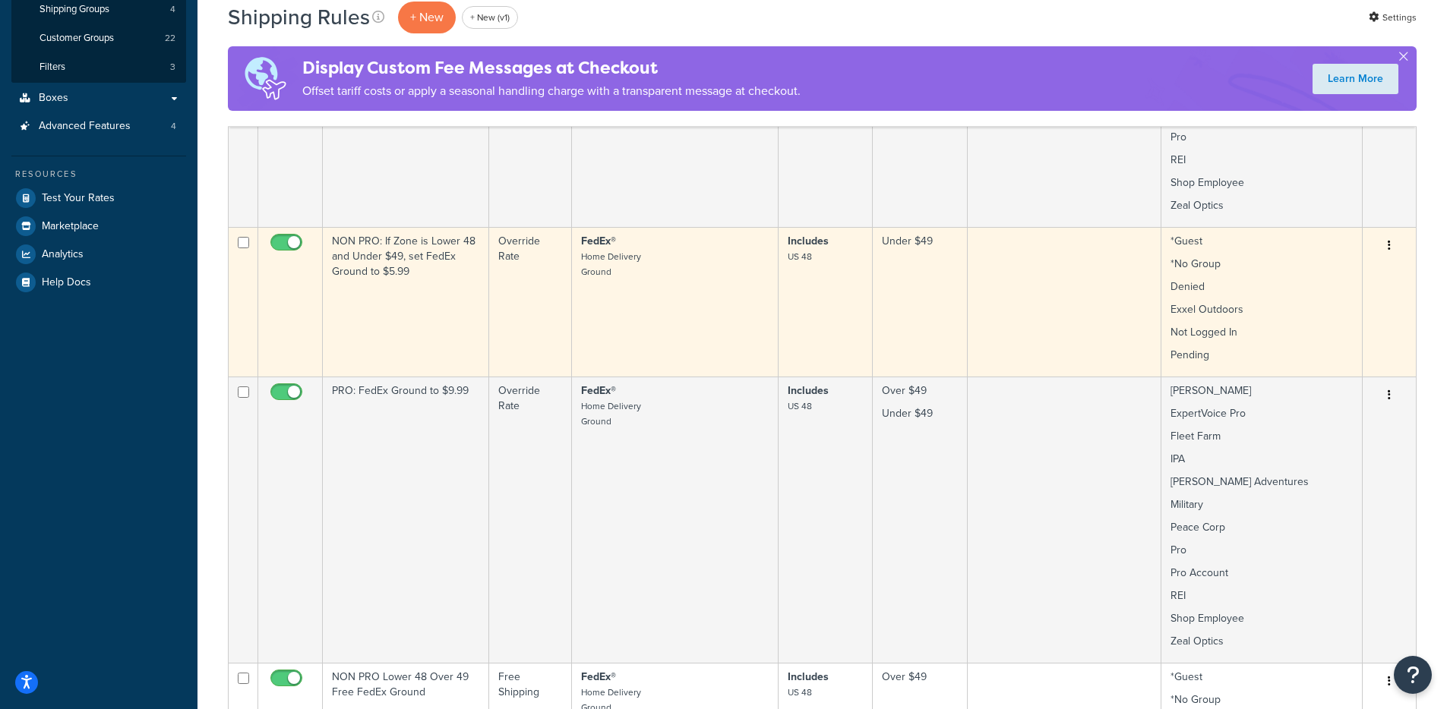
click at [402, 329] on td "NON PRO: If Zone is Lower 48 and Under $49, set FedEx Ground to $5.99" at bounding box center [406, 302] width 166 height 150
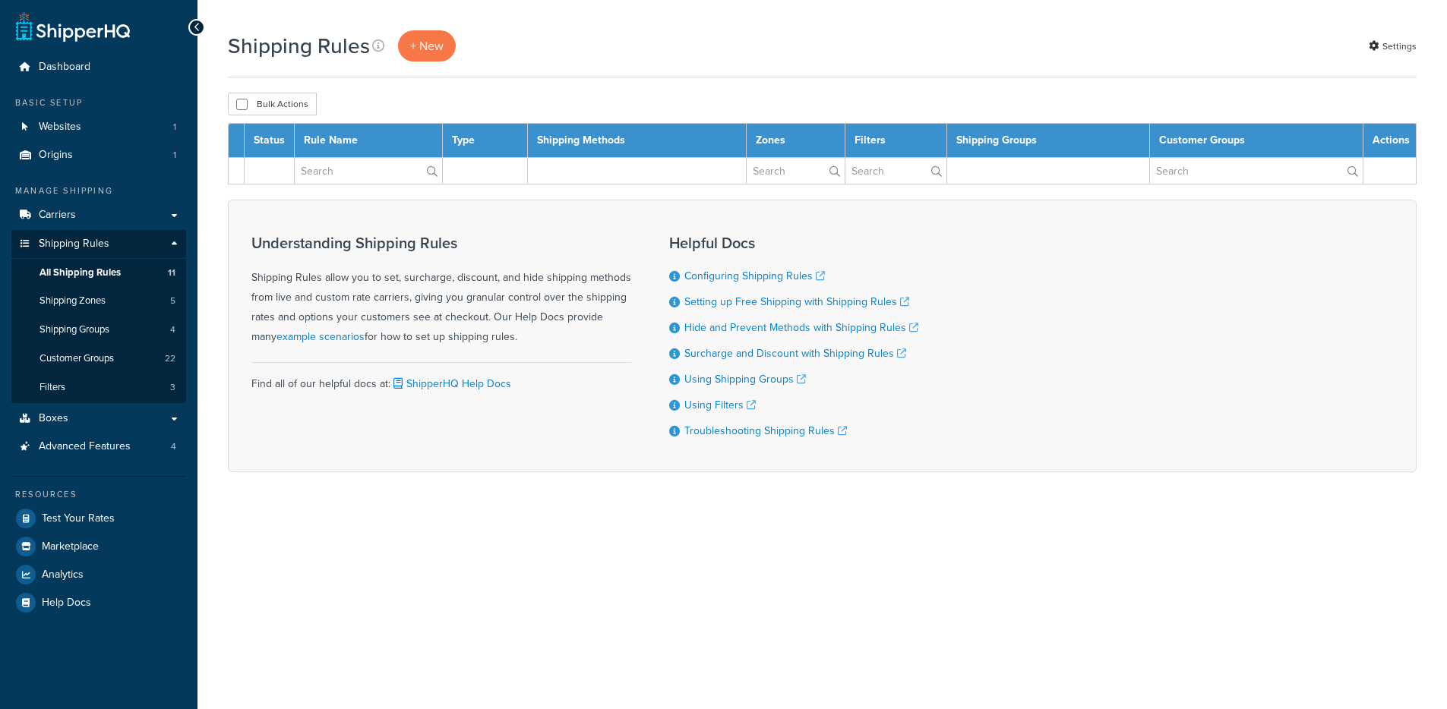
select select "1000"
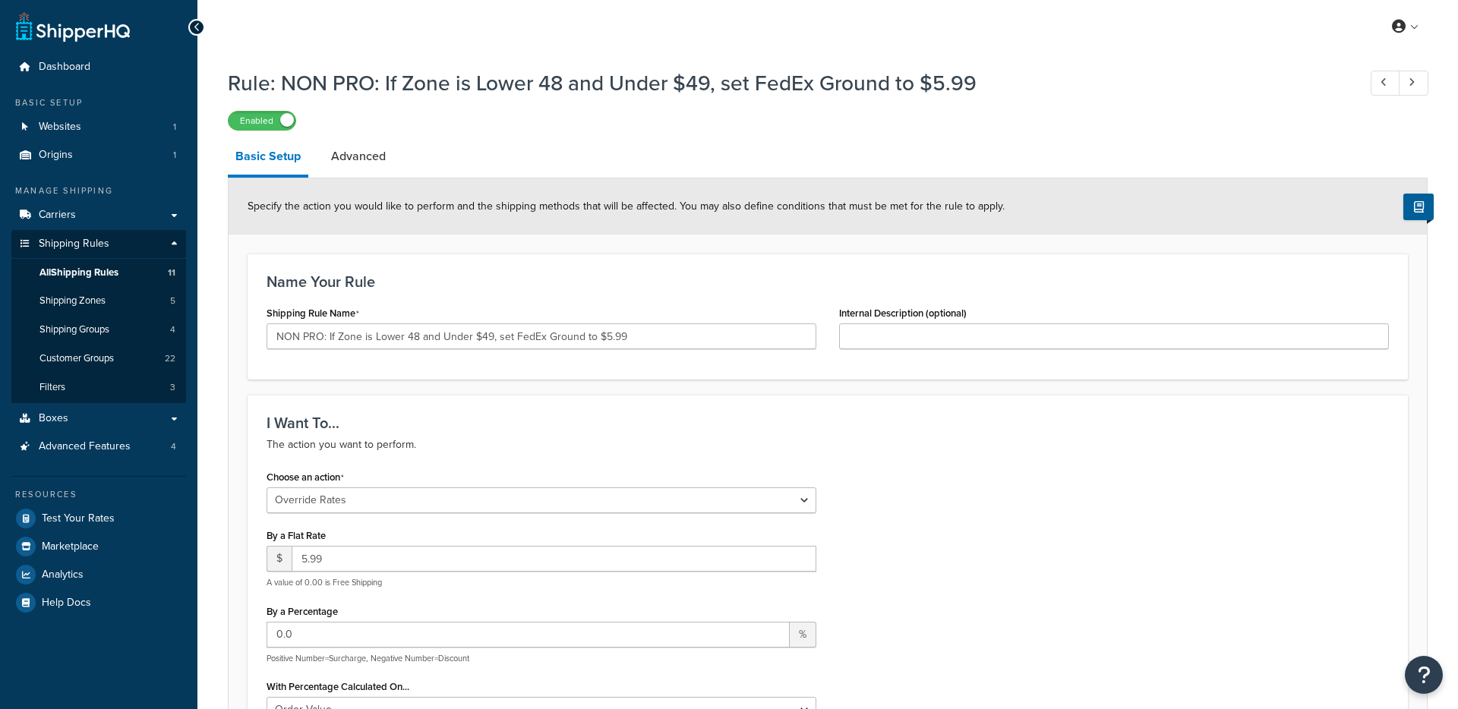
select select "OVERRIDE"
select select "LOCATION"
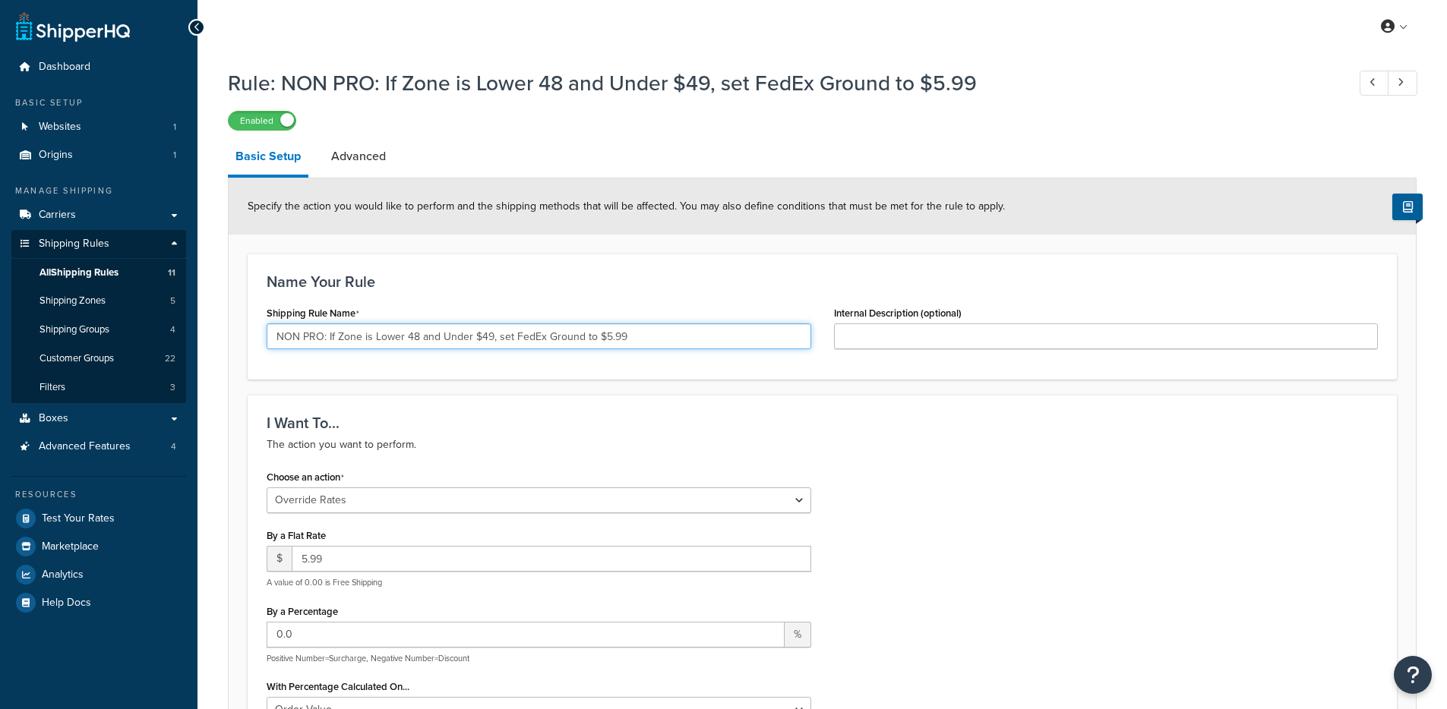
click at [382, 344] on input "NON PRO: If Zone is Lower 48 and Under $49, set FedEx Ground to $5.99" at bounding box center [539, 336] width 544 height 26
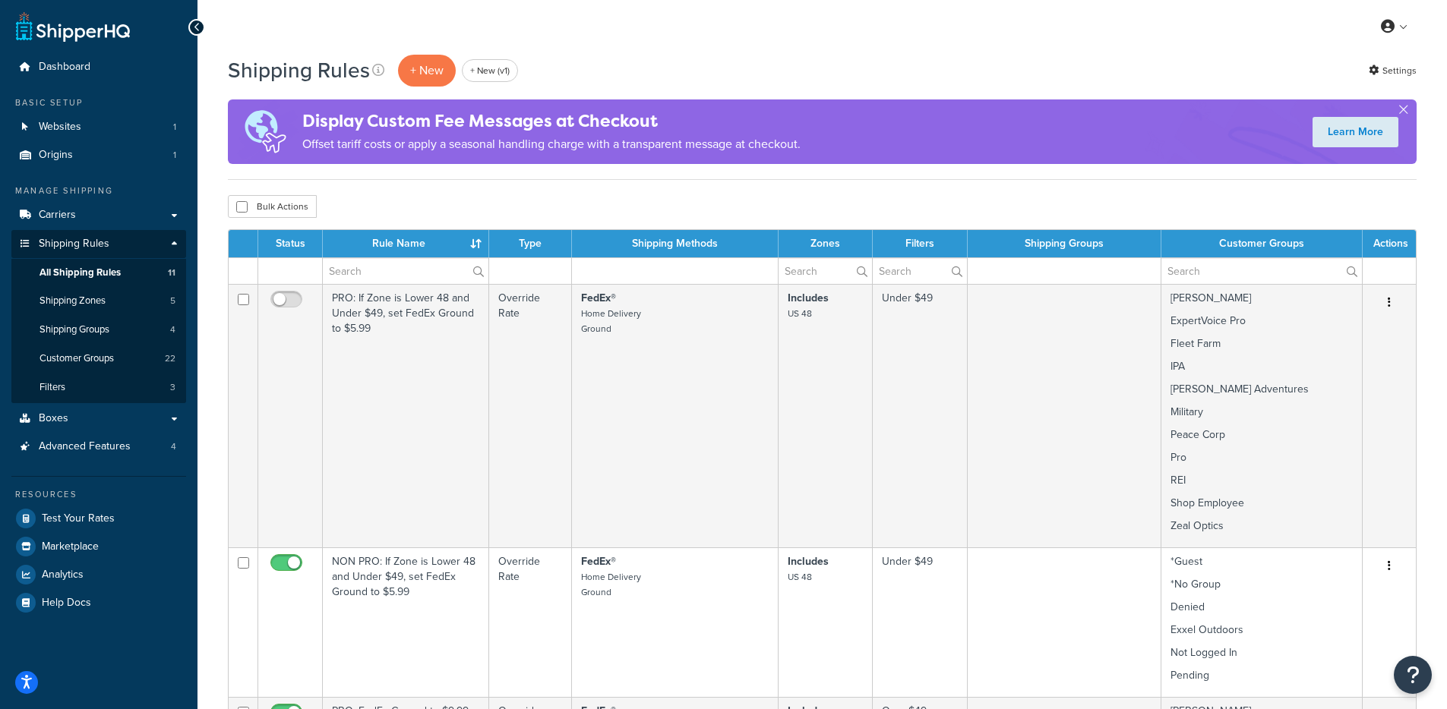
select select "1000"
click at [67, 63] on span "Dashboard" at bounding box center [65, 67] width 52 height 13
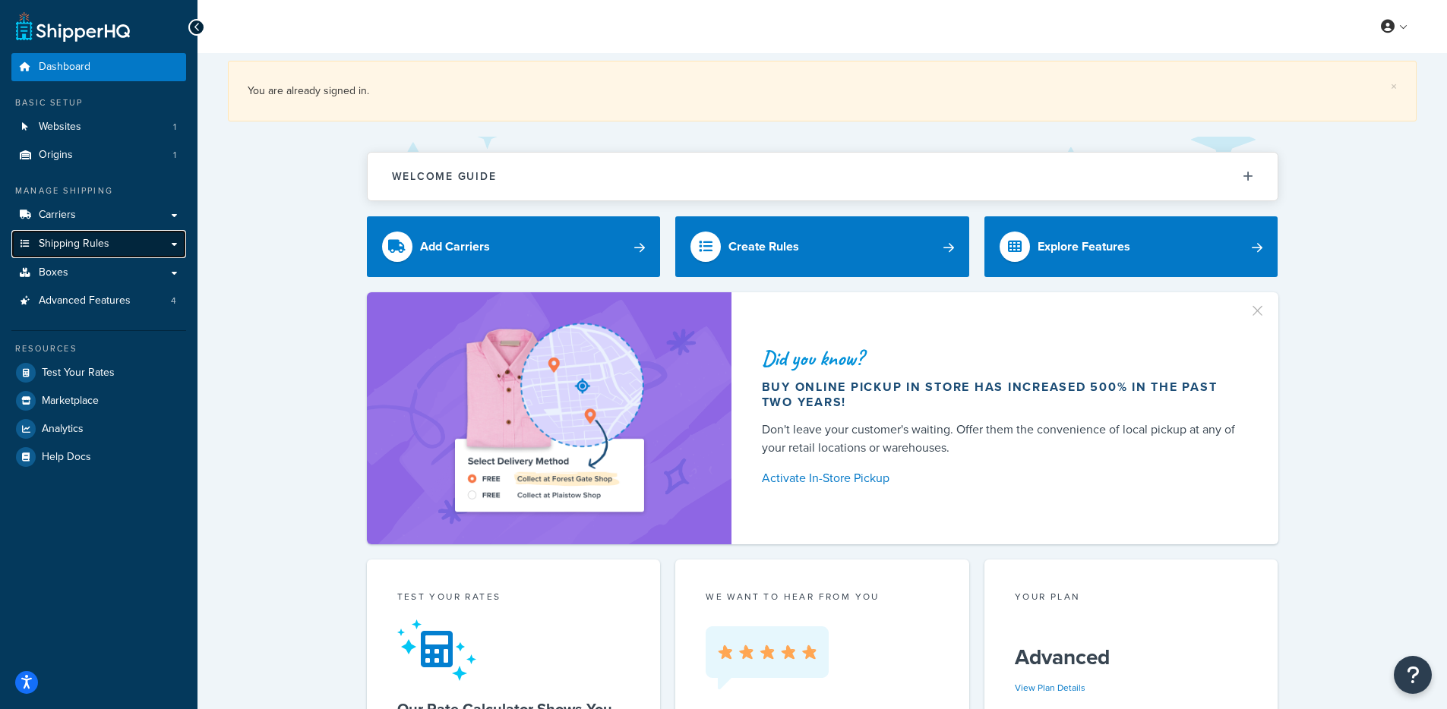
click at [144, 242] on link "Shipping Rules" at bounding box center [98, 244] width 175 height 28
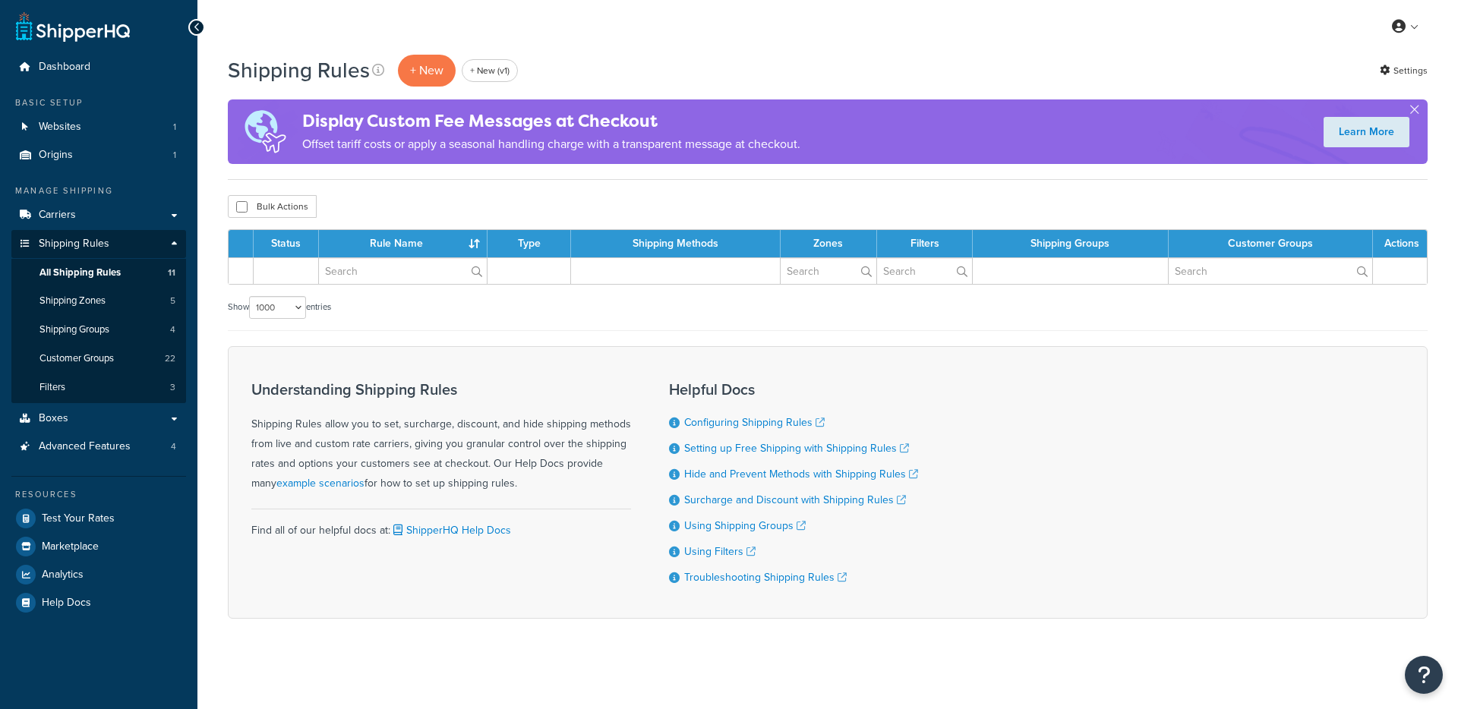
select select "1000"
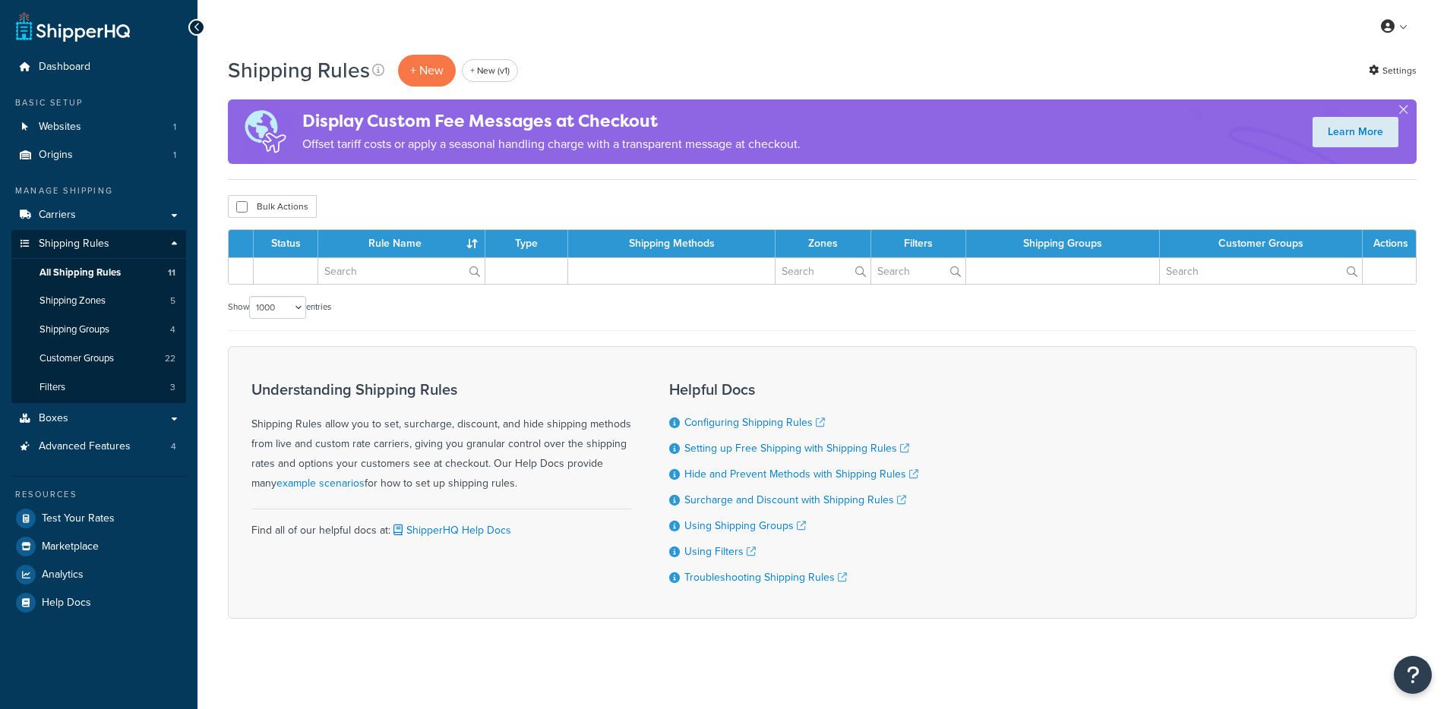
select select "1000"
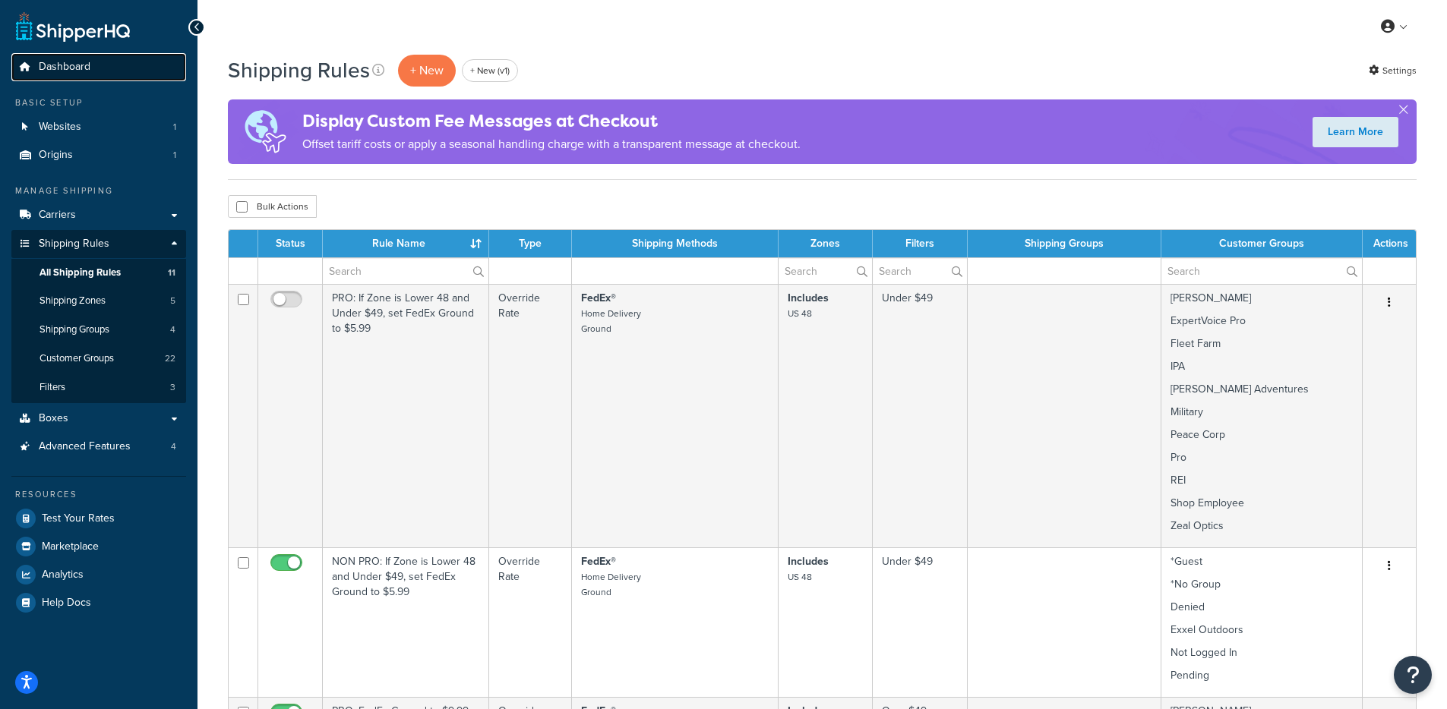
click at [84, 76] on link "Dashboard" at bounding box center [98, 67] width 175 height 28
